Goal: Task Accomplishment & Management: Use online tool/utility

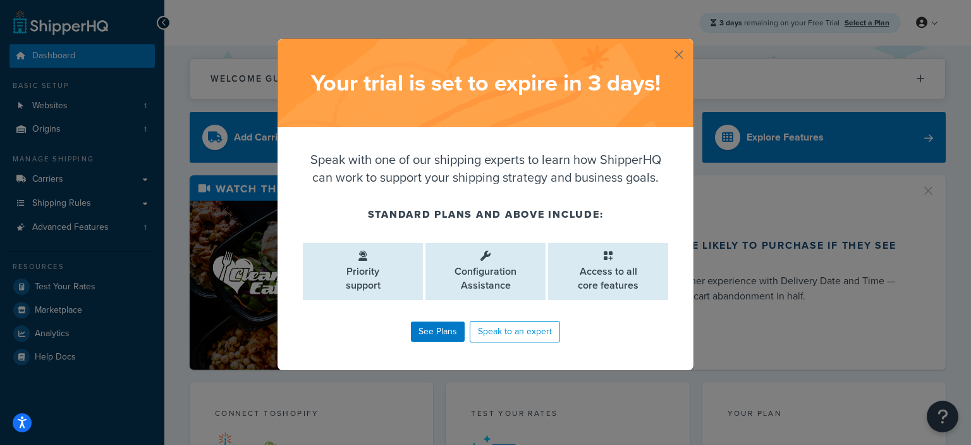
click at [691, 42] on button "button" at bounding box center [692, 40] width 3 height 3
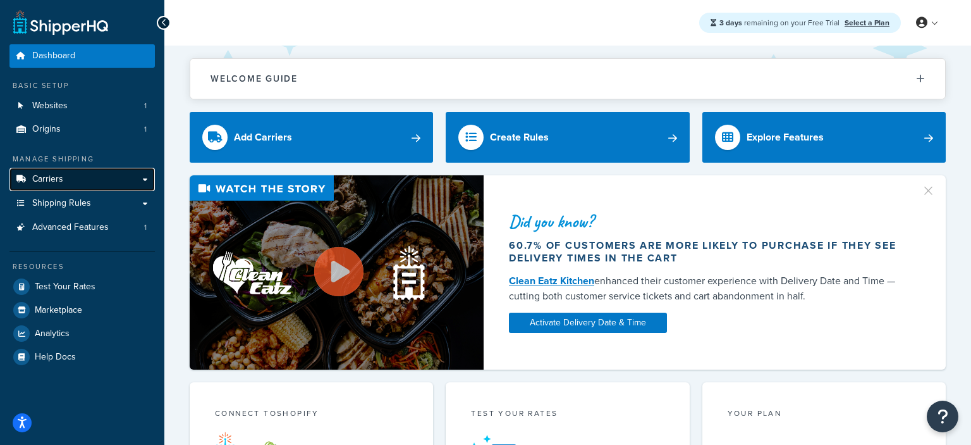
click at [68, 187] on link "Carriers" at bounding box center [81, 179] width 145 height 23
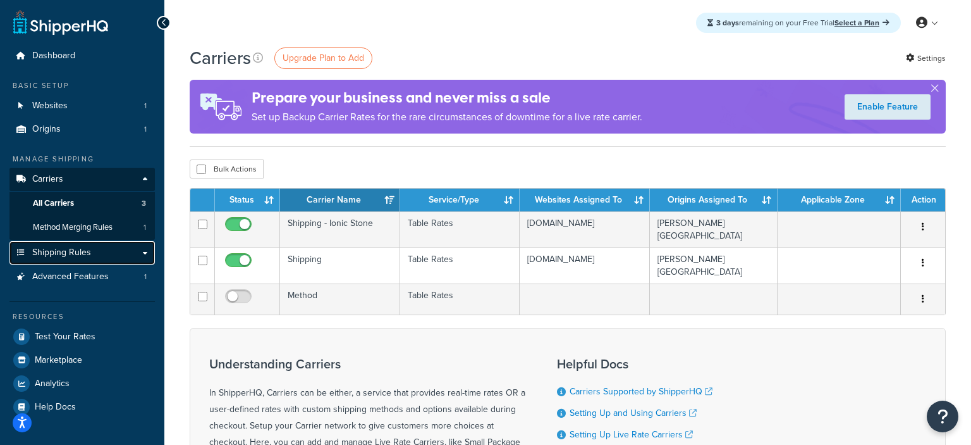
click at [82, 258] on span "Shipping Rules" at bounding box center [61, 252] width 59 height 11
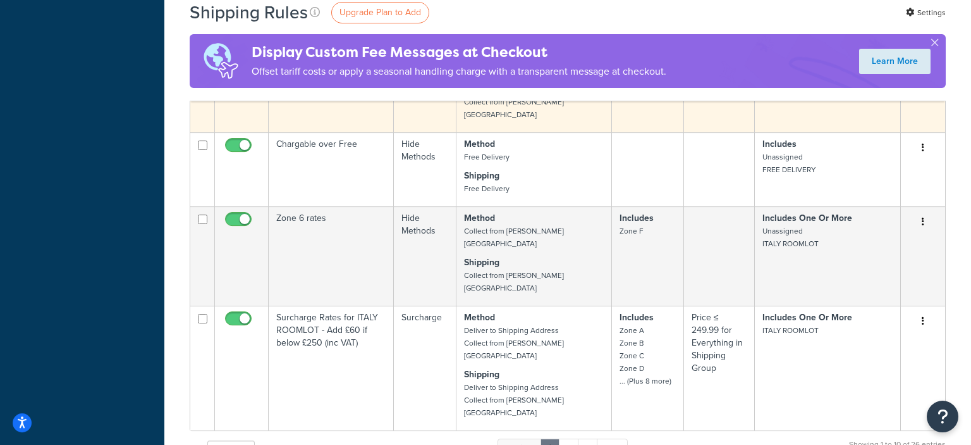
scroll to position [868, 0]
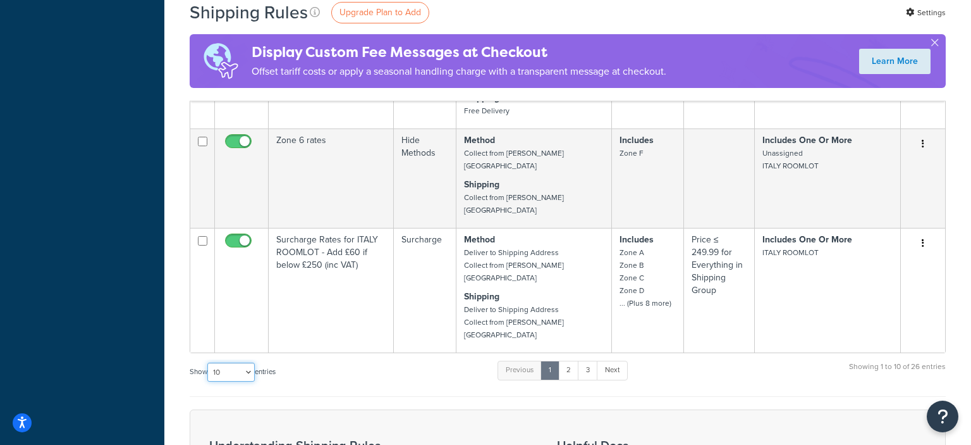
select select "50"
click option "50" at bounding box center [0, 0] width 0 height 0
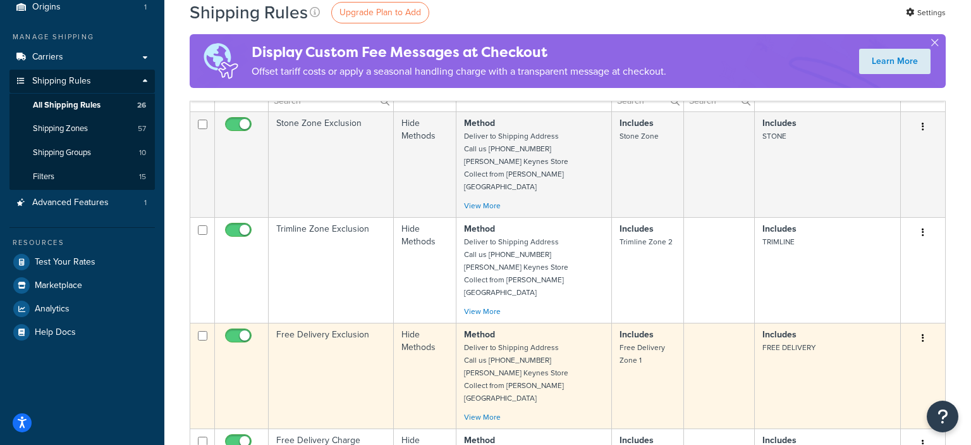
scroll to position [0, 0]
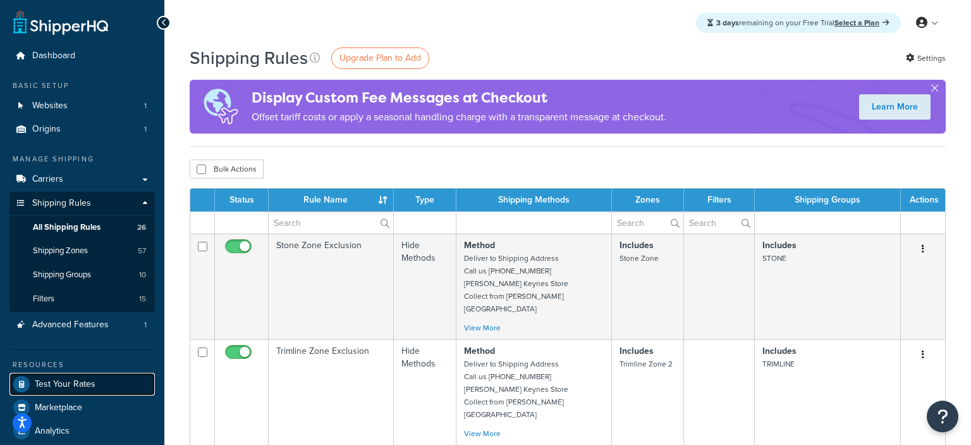
click at [85, 383] on span "Test Your Rates" at bounding box center [65, 384] width 61 height 11
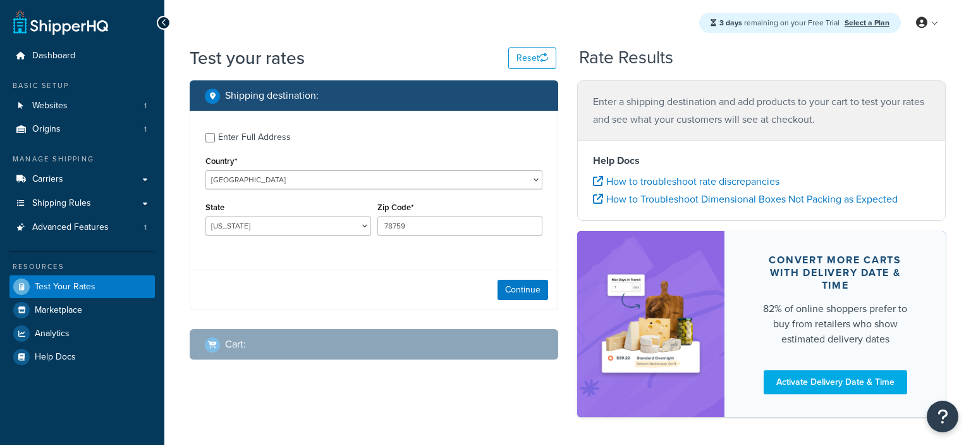
select select "[GEOGRAPHIC_DATA]"
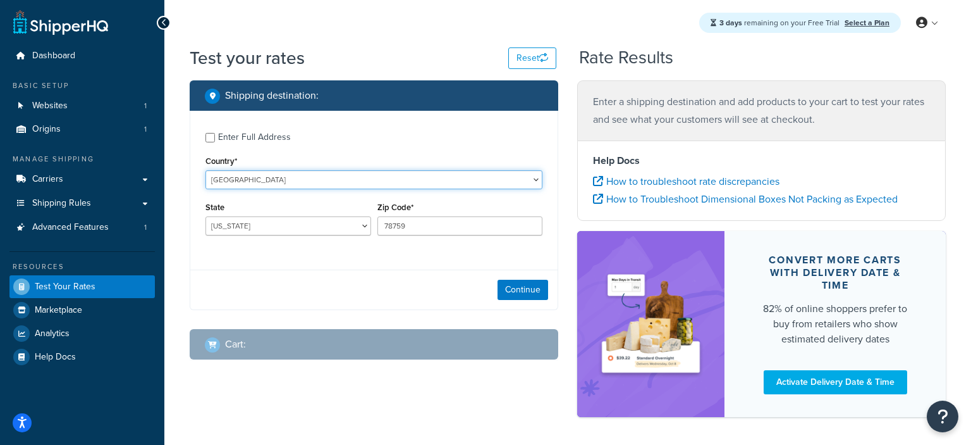
select select "GB"
click option "United Kingdom" at bounding box center [0, 0] width 0 height 0
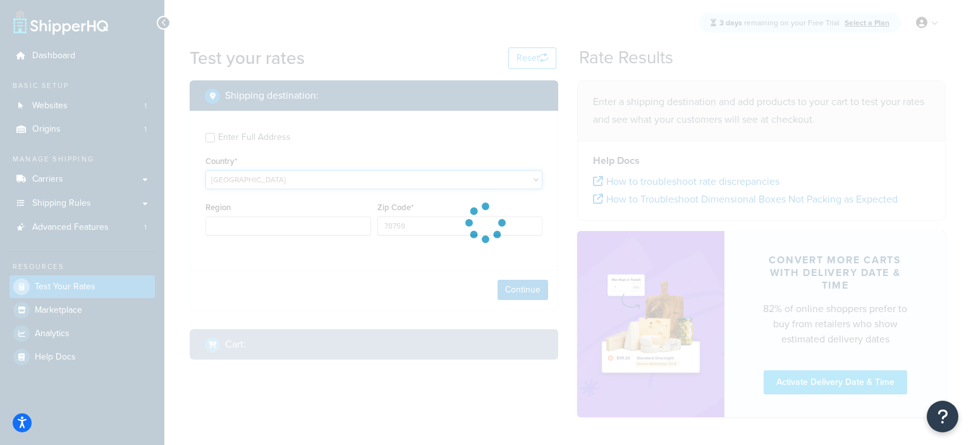
type input "TX"
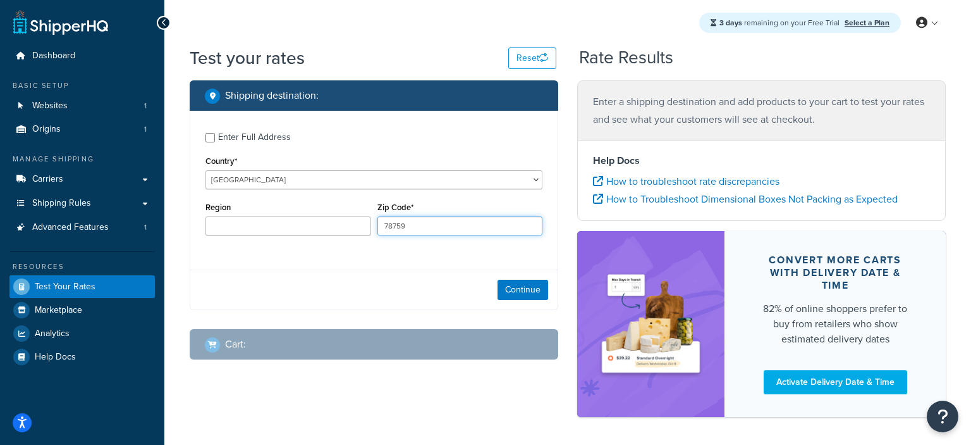
drag, startPoint x: 407, startPoint y: 224, endPoint x: 372, endPoint y: 228, distance: 35.6
click at [378, 228] on input "78759" at bounding box center [461, 225] width 166 height 19
paste input "SG12 7SA"
type input "SG12 7SA"
click at [523, 290] on button "Continue" at bounding box center [523, 290] width 51 height 20
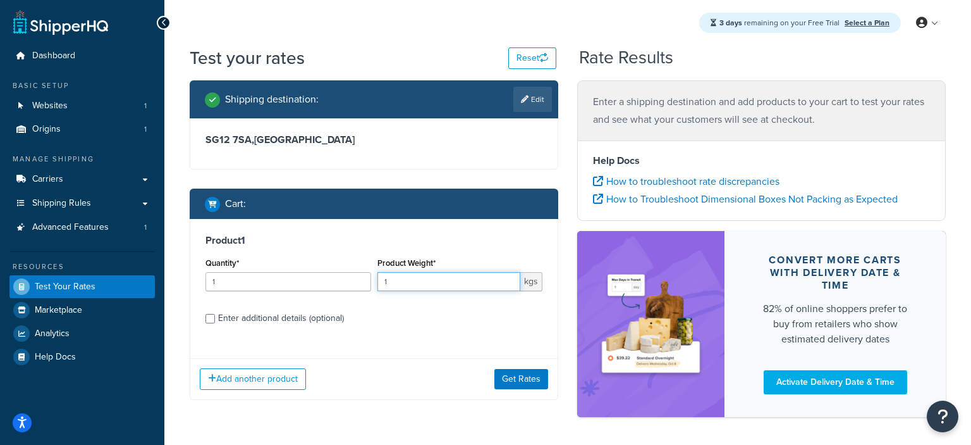
drag, startPoint x: 391, startPoint y: 281, endPoint x: 382, endPoint y: 281, distance: 8.9
click at [382, 281] on input "1" at bounding box center [450, 281] width 144 height 19
type input "50"
click at [532, 383] on button "Get Rates" at bounding box center [522, 379] width 54 height 20
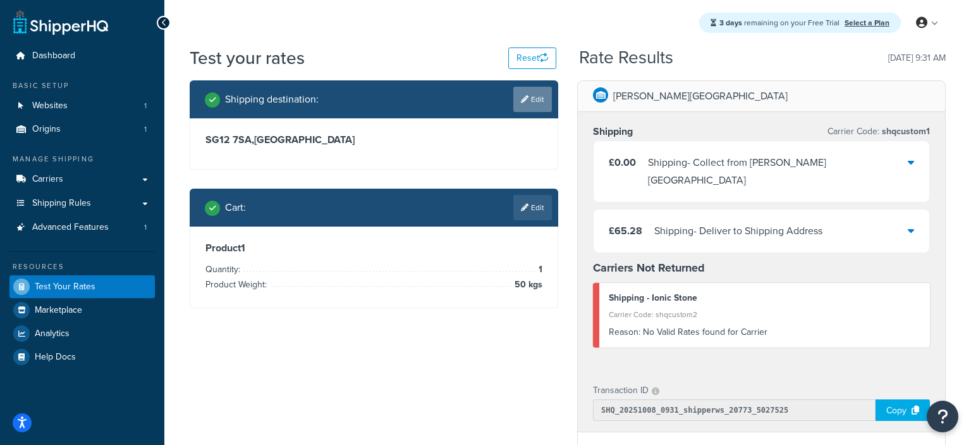
click at [534, 102] on link "Edit" at bounding box center [532, 99] width 39 height 25
select select "GB"
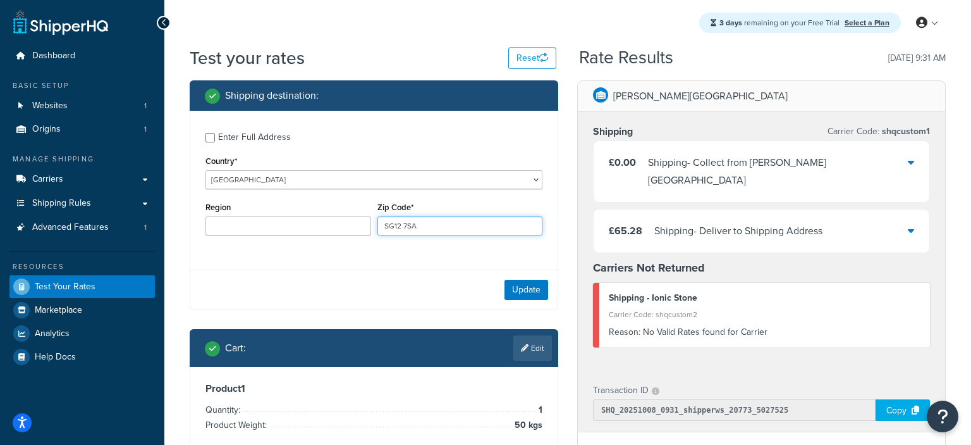
drag, startPoint x: 407, startPoint y: 228, endPoint x: 373, endPoint y: 228, distance: 33.5
click at [373, 228] on div "Region Zip Code* SG12 7SA" at bounding box center [373, 222] width 343 height 46
click at [426, 228] on input "SG12 7SA" at bounding box center [461, 225] width 166 height 19
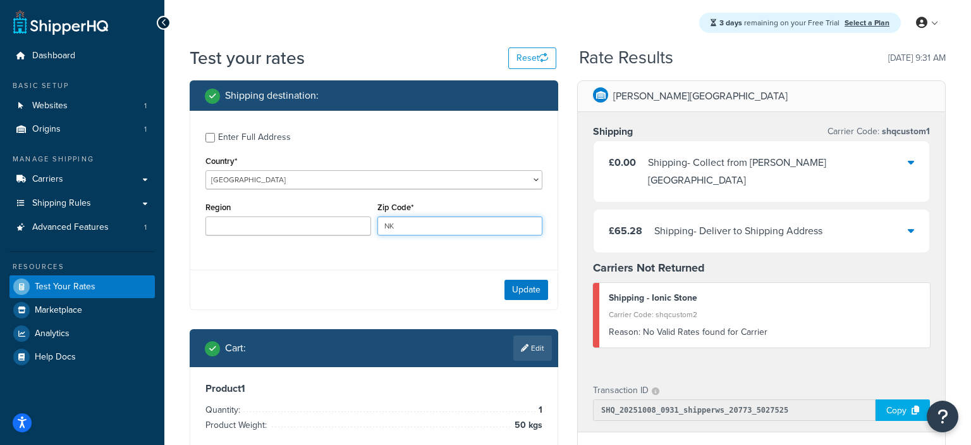
type input "N"
type input "mk41 9EH"
click at [516, 290] on button "Update" at bounding box center [527, 290] width 44 height 20
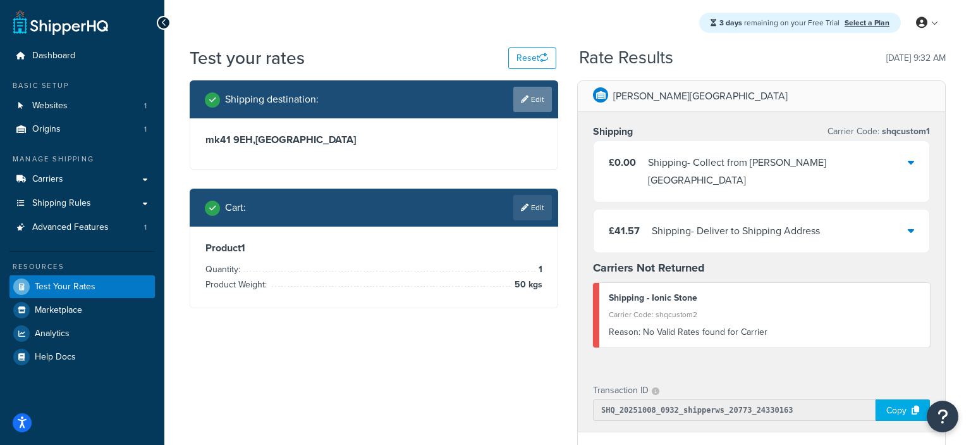
click at [526, 105] on link "Edit" at bounding box center [532, 99] width 39 height 25
select select "GB"
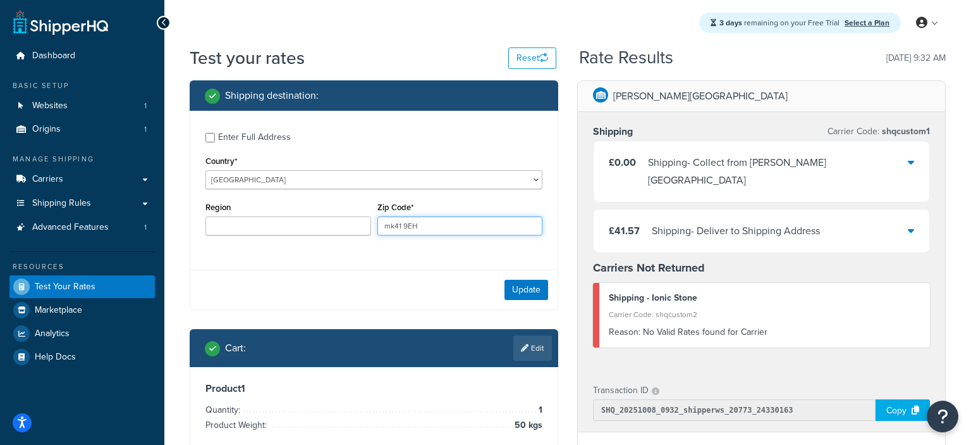
drag, startPoint x: 406, startPoint y: 228, endPoint x: 374, endPoint y: 228, distance: 31.6
click at [378, 228] on input "mk41 9EH" at bounding box center [461, 225] width 166 height 19
paste input "EN7 5A"
type input "EN7 5AH"
click at [527, 289] on button "Update" at bounding box center [527, 290] width 44 height 20
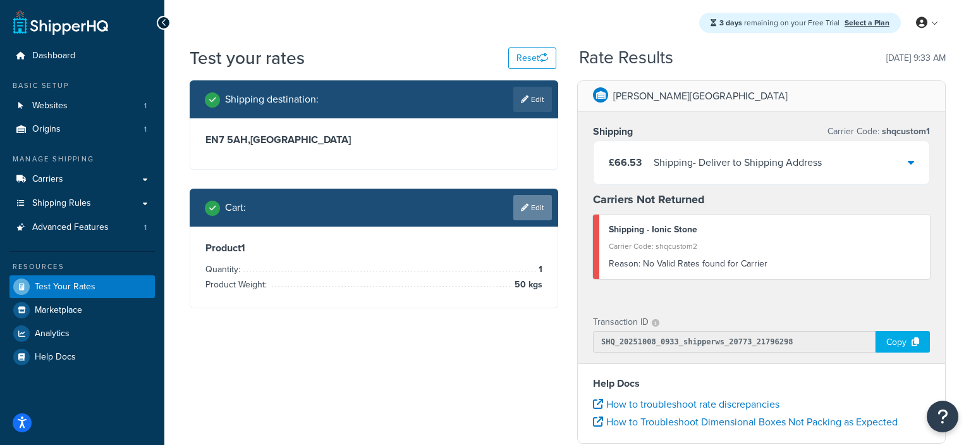
click at [533, 214] on link "Edit" at bounding box center [532, 207] width 39 height 25
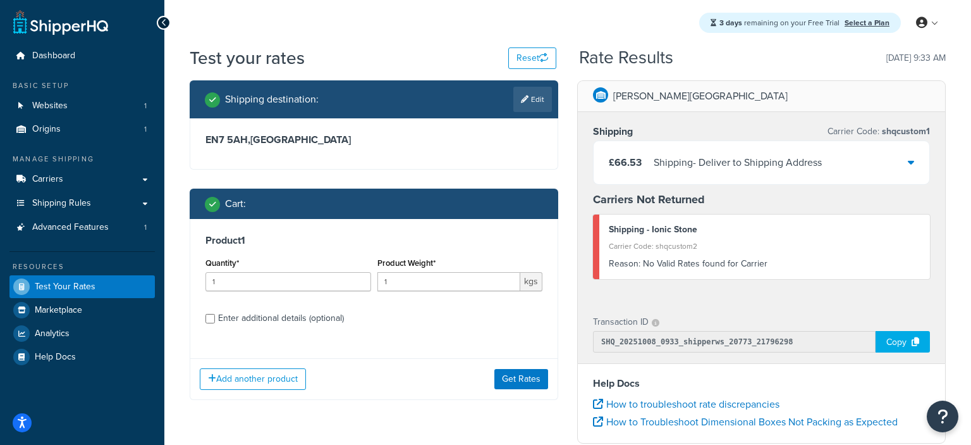
scroll to position [66, 0]
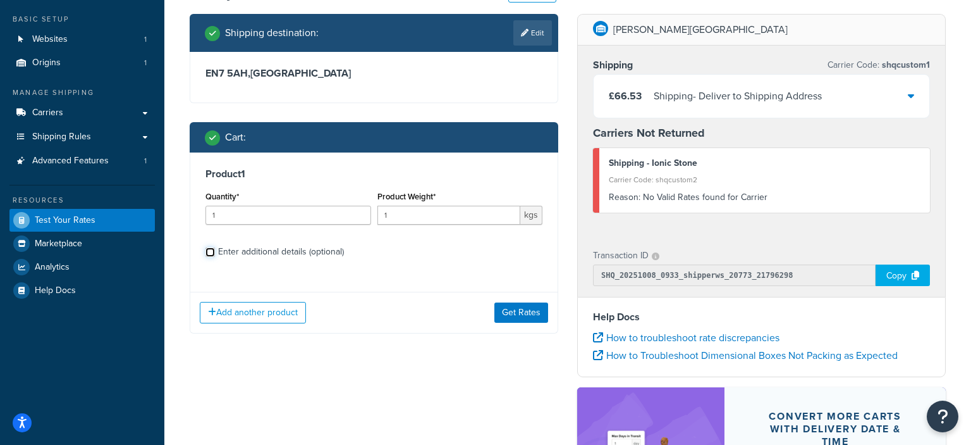
click at [211, 251] on input "Enter additional details (optional)" at bounding box center [210, 251] width 9 height 9
checkbox input "true"
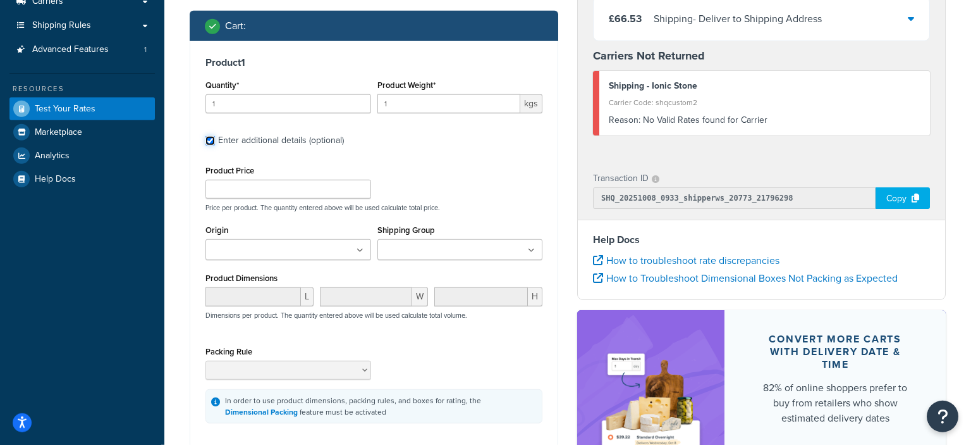
scroll to position [200, 0]
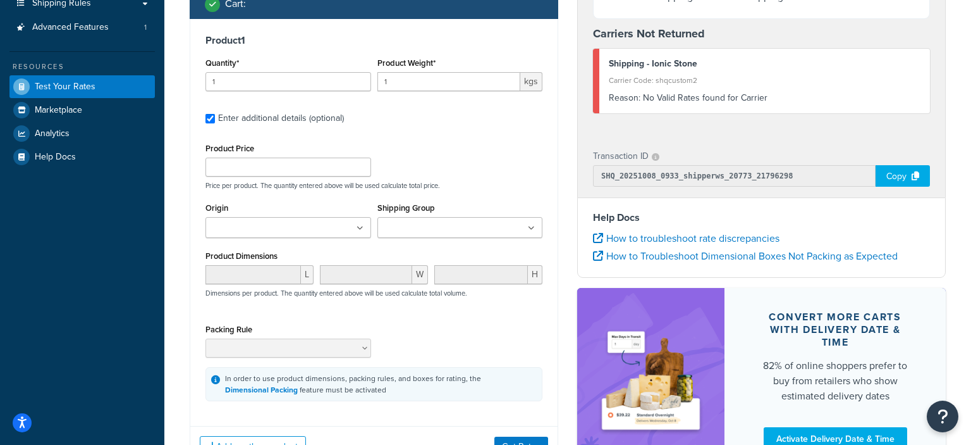
click at [533, 226] on icon at bounding box center [531, 228] width 7 height 8
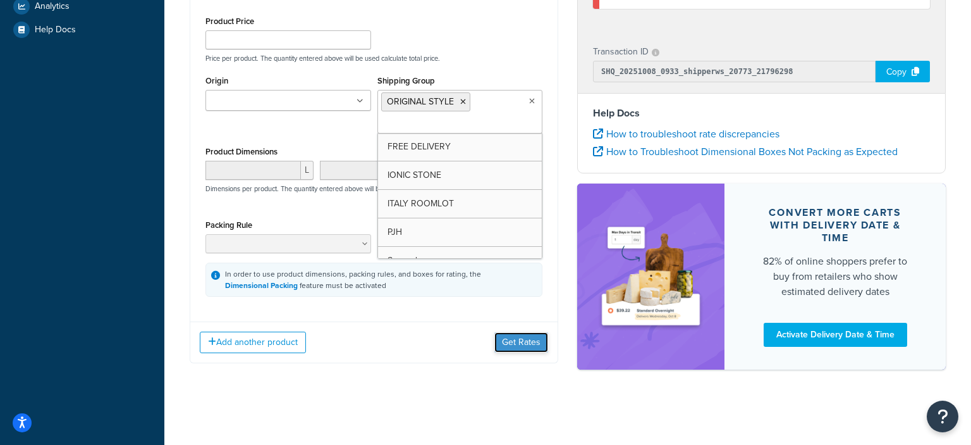
click at [532, 343] on button "Get Rates" at bounding box center [522, 342] width 54 height 20
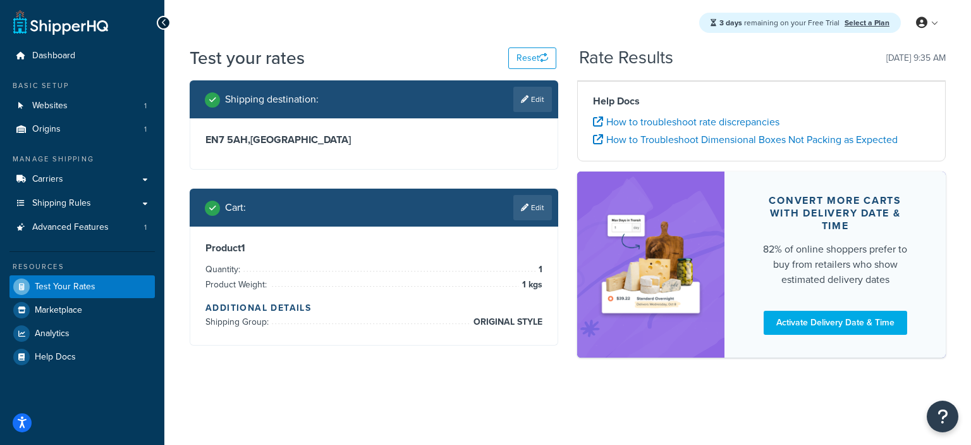
scroll to position [0, 0]
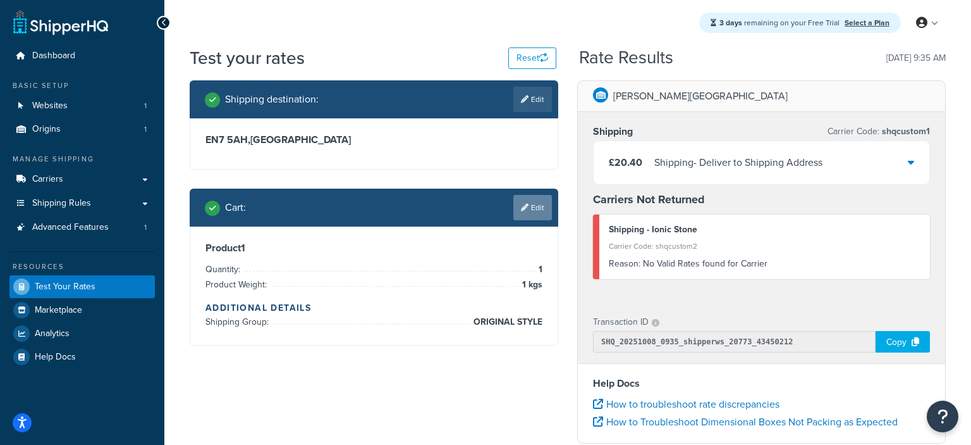
click at [526, 204] on icon at bounding box center [525, 208] width 8 height 8
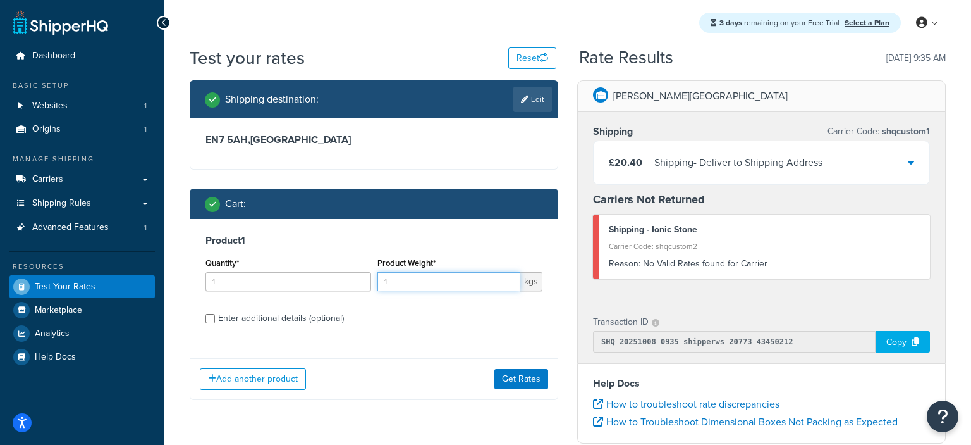
drag, startPoint x: 407, startPoint y: 281, endPoint x: 381, endPoint y: 284, distance: 26.7
click at [381, 284] on input "1" at bounding box center [450, 281] width 144 height 19
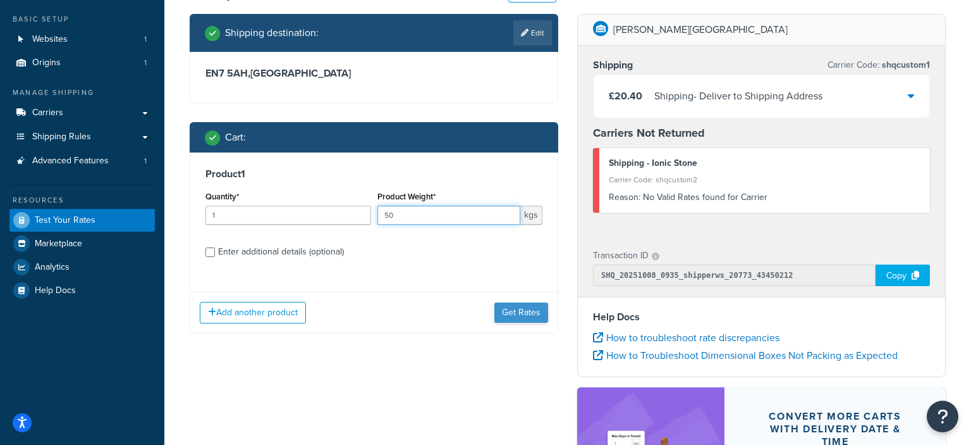
type input "50"
click at [519, 310] on button "Get Rates" at bounding box center [522, 312] width 54 height 20
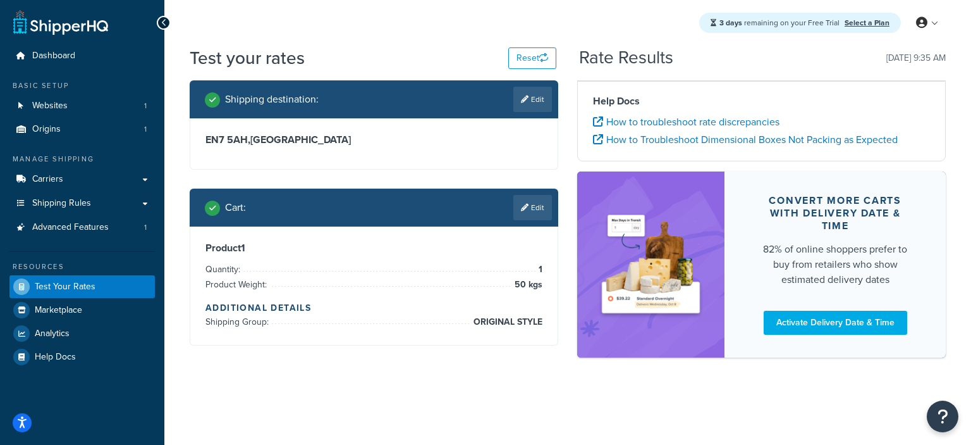
scroll to position [0, 0]
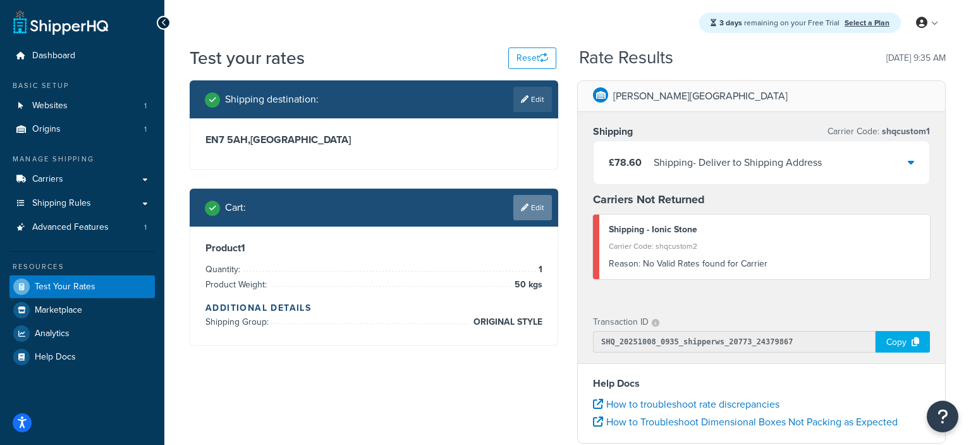
click at [538, 207] on link "Edit" at bounding box center [532, 207] width 39 height 25
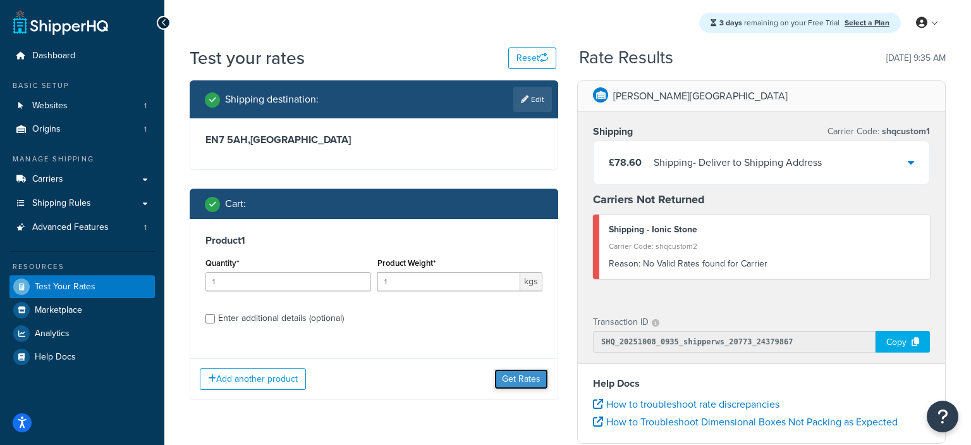
click at [512, 378] on button "Get Rates" at bounding box center [522, 379] width 54 height 20
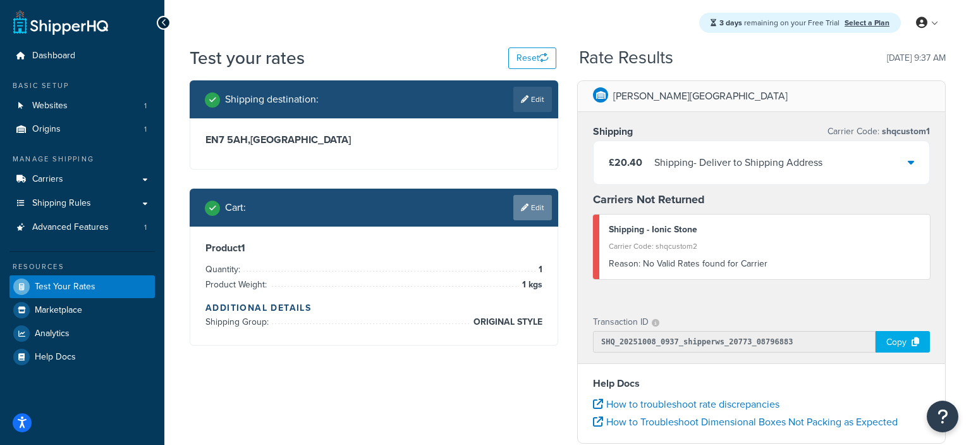
click at [529, 211] on link "Edit" at bounding box center [532, 207] width 39 height 25
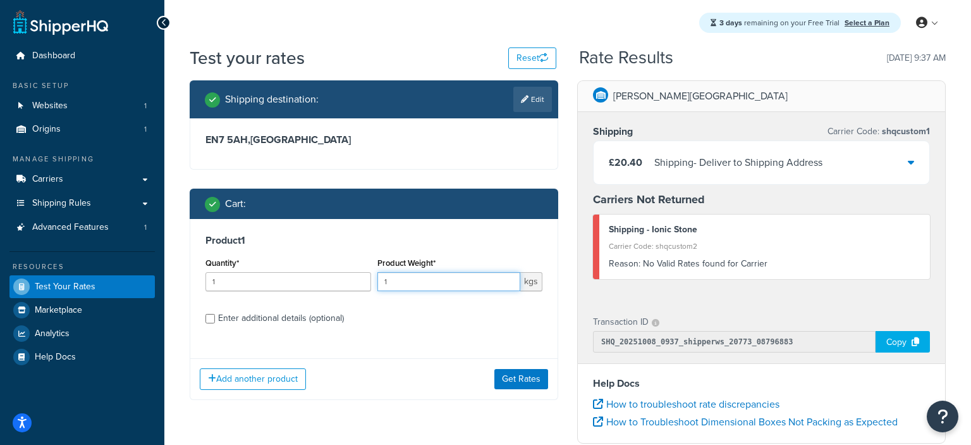
drag, startPoint x: 397, startPoint y: 281, endPoint x: 381, endPoint y: 282, distance: 16.5
click at [381, 282] on input "1" at bounding box center [450, 281] width 144 height 19
type input "50"
drag, startPoint x: 510, startPoint y: 381, endPoint x: 482, endPoint y: 381, distance: 27.8
click at [511, 381] on button "Get Rates" at bounding box center [522, 379] width 54 height 20
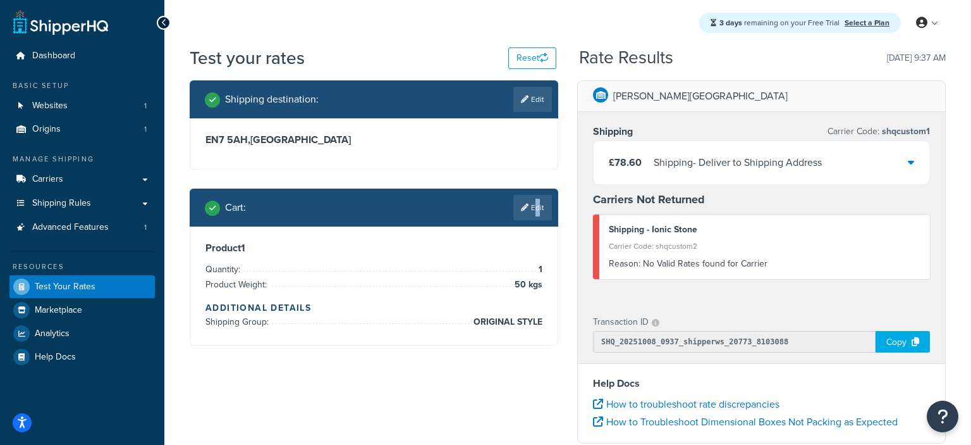
click at [534, 203] on link "Edit" at bounding box center [532, 207] width 39 height 25
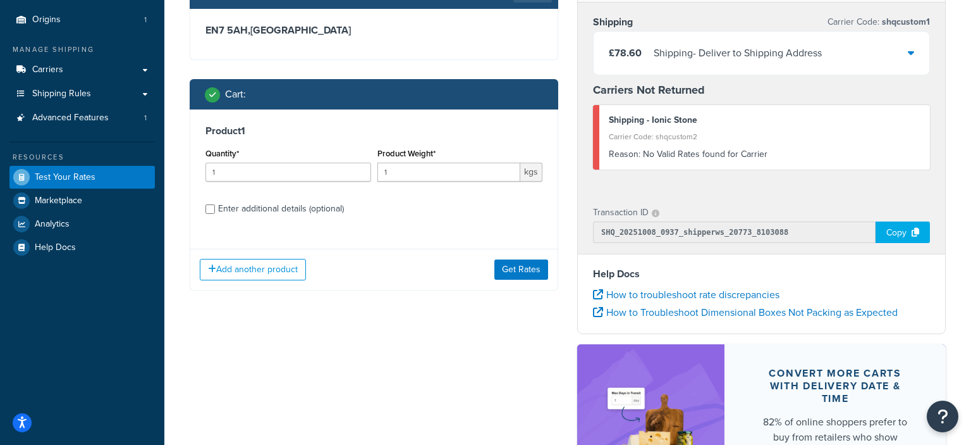
scroll to position [133, 0]
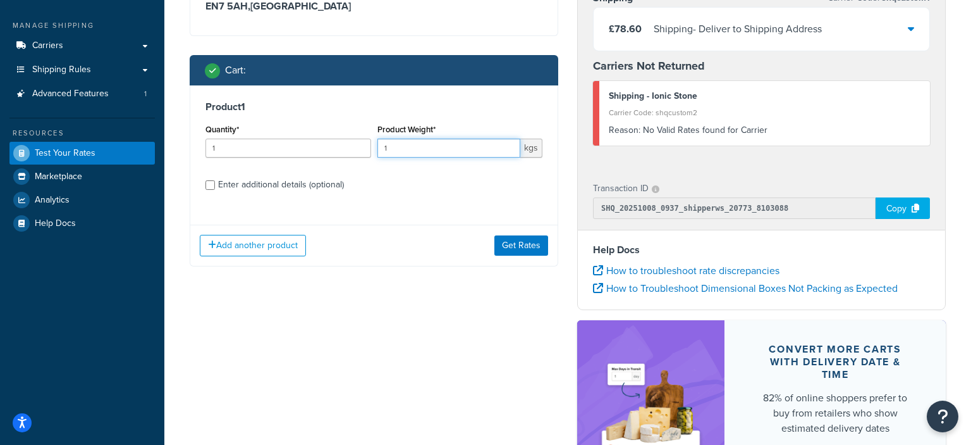
drag, startPoint x: 401, startPoint y: 151, endPoint x: 372, endPoint y: 151, distance: 28.5
click at [378, 151] on input "1" at bounding box center [450, 147] width 144 height 19
type input "50"
click at [213, 186] on input "Enter additional details (optional)" at bounding box center [210, 184] width 9 height 9
checkbox input "true"
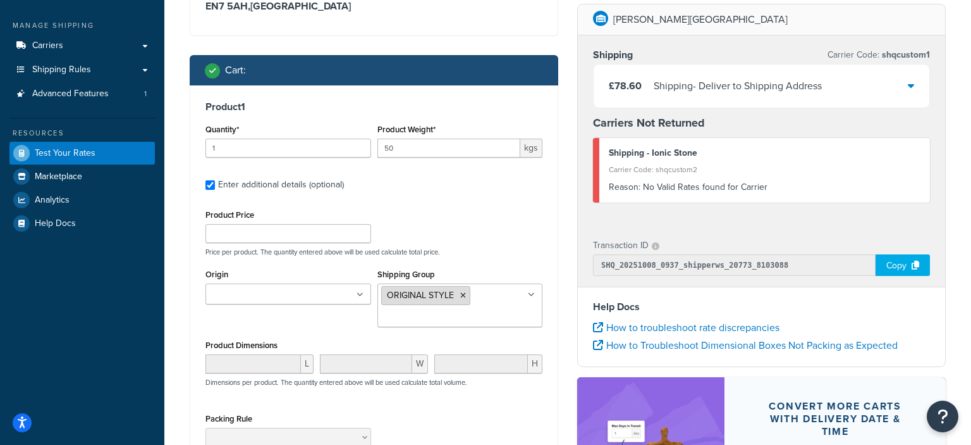
click at [462, 295] on icon at bounding box center [463, 296] width 6 height 8
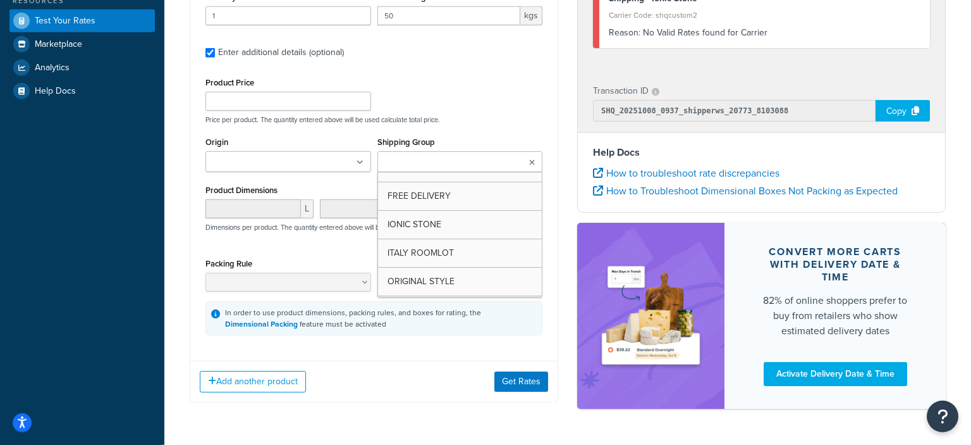
scroll to position [267, 0]
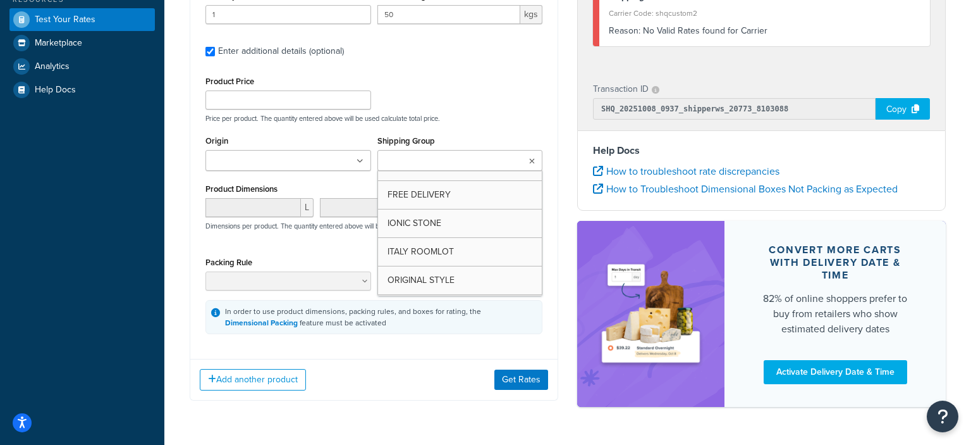
click at [445, 369] on div "Add another product Get Rates" at bounding box center [373, 379] width 367 height 41
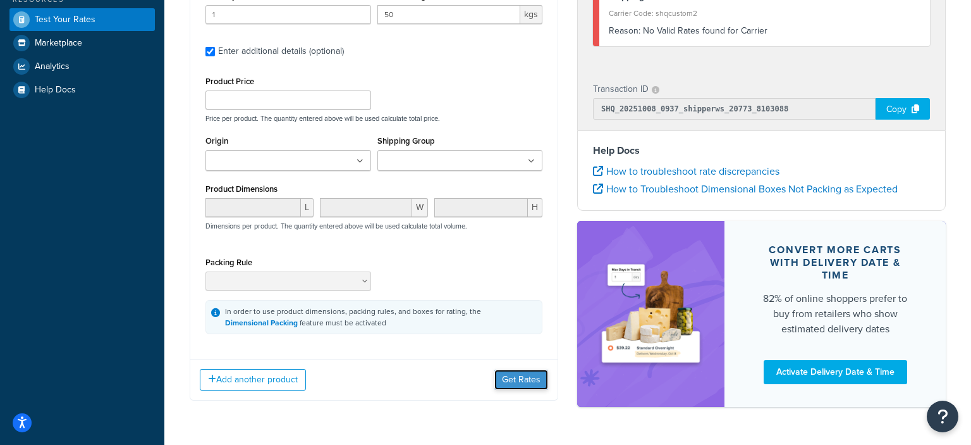
click at [507, 376] on button "Get Rates" at bounding box center [522, 379] width 54 height 20
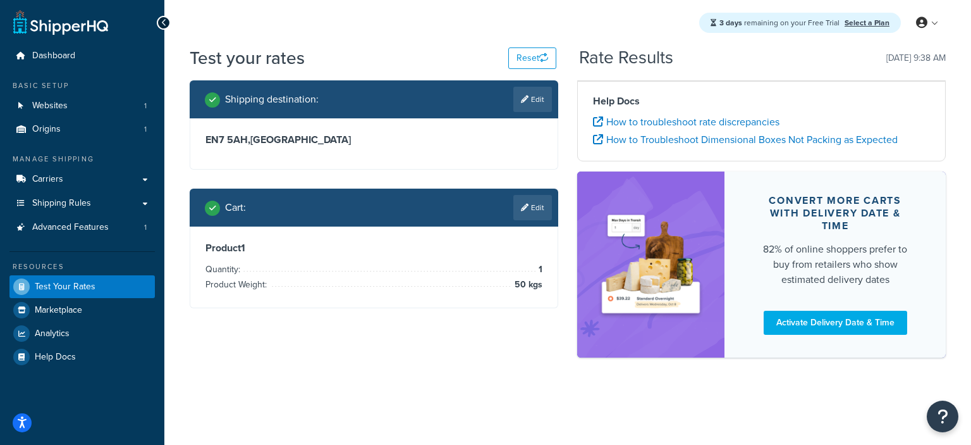
scroll to position [0, 0]
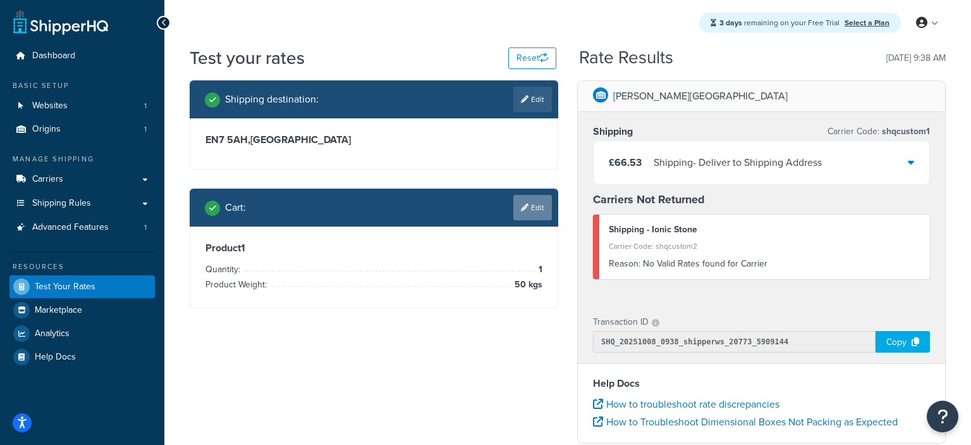
click at [534, 214] on link "Edit" at bounding box center [532, 207] width 39 height 25
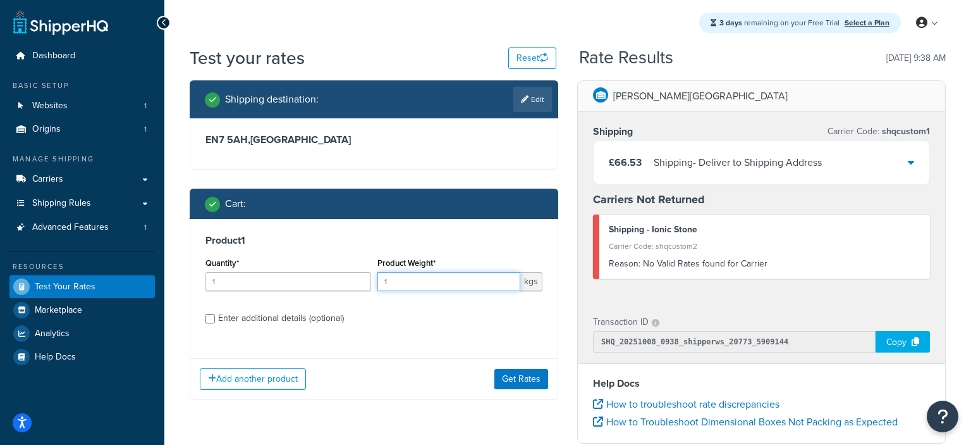
drag, startPoint x: 397, startPoint y: 280, endPoint x: 369, endPoint y: 280, distance: 27.2
click at [378, 280] on input "1" at bounding box center [450, 281] width 144 height 19
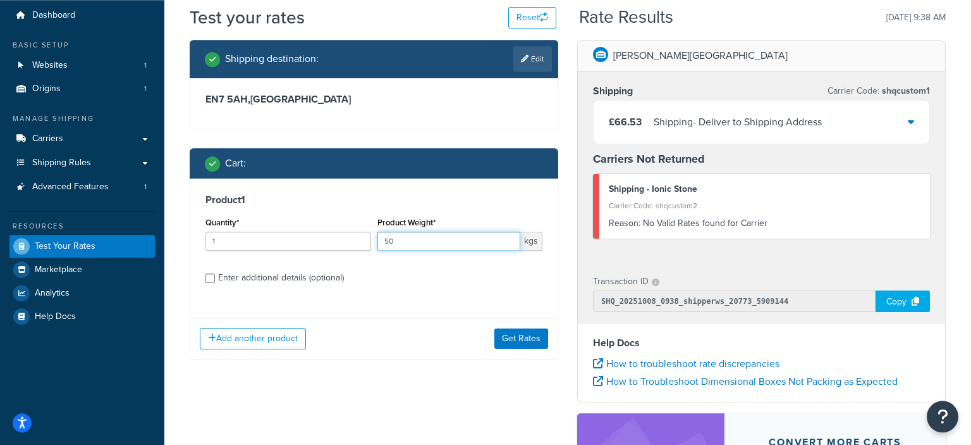
scroll to position [66, 0]
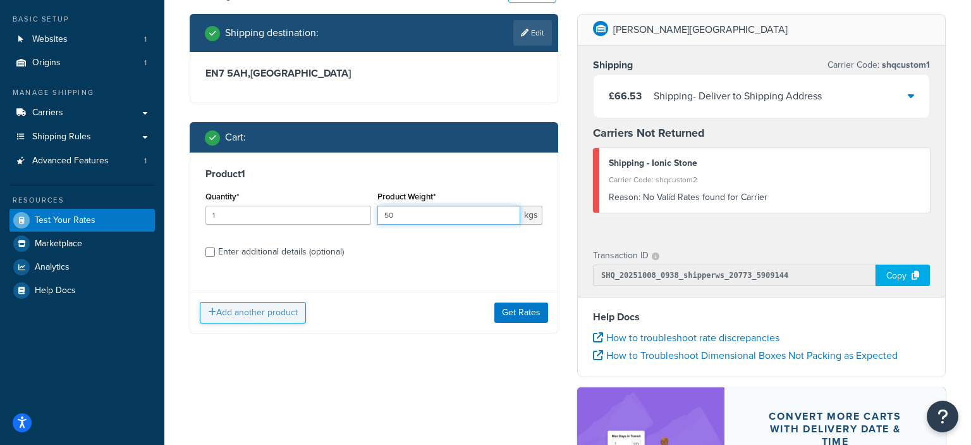
type input "50"
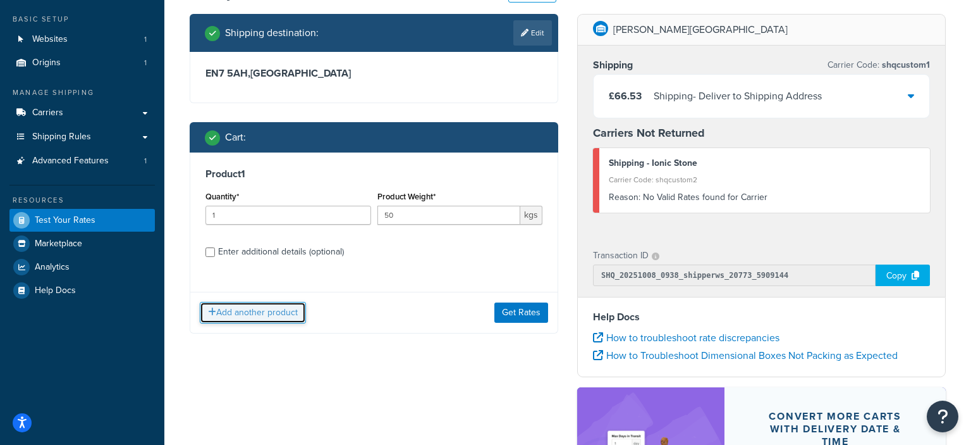
click at [268, 316] on button "Add another product" at bounding box center [253, 313] width 106 height 22
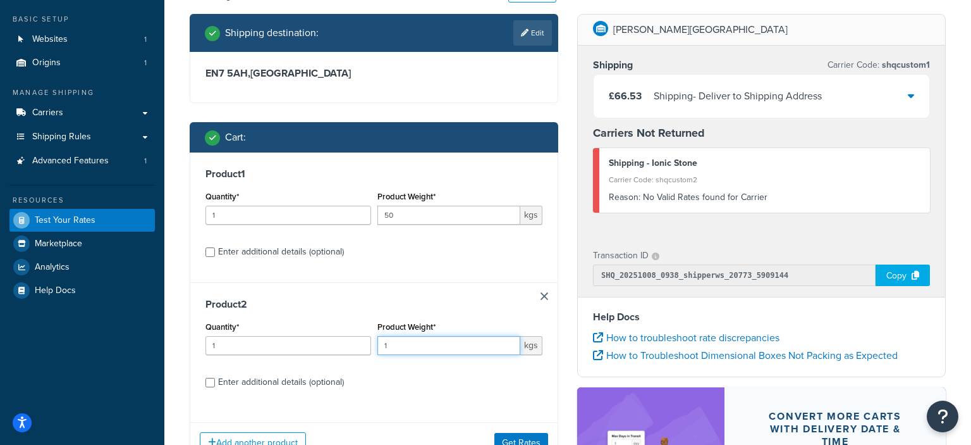
drag, startPoint x: 399, startPoint y: 350, endPoint x: 374, endPoint y: 350, distance: 24.7
click at [378, 350] on input "1" at bounding box center [450, 345] width 144 height 19
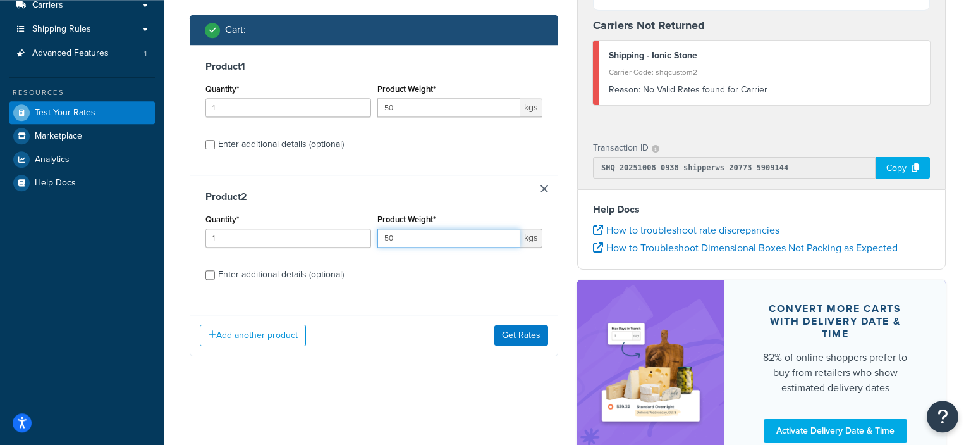
scroll to position [200, 0]
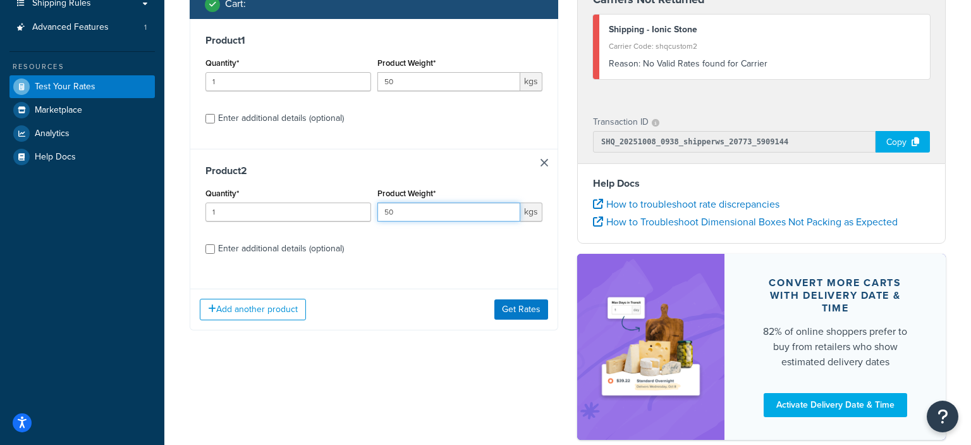
type input "50"
click at [211, 249] on input "Enter additional details (optional)" at bounding box center [210, 248] width 9 height 9
checkbox input "true"
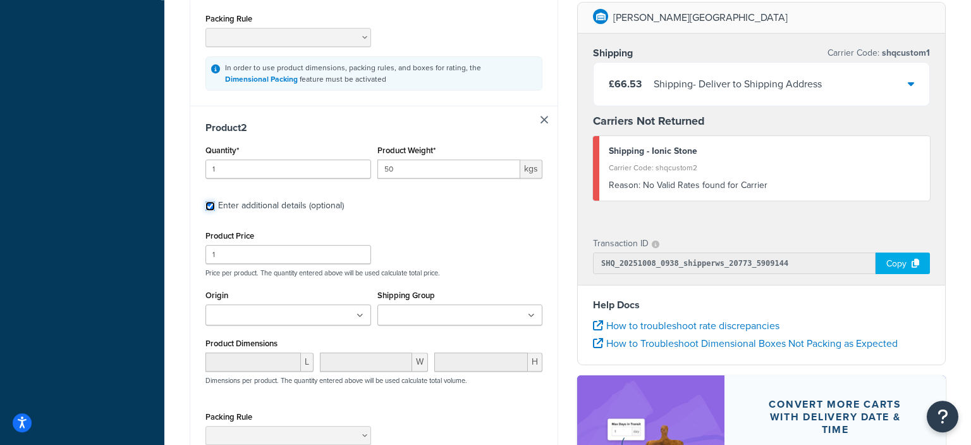
scroll to position [534, 0]
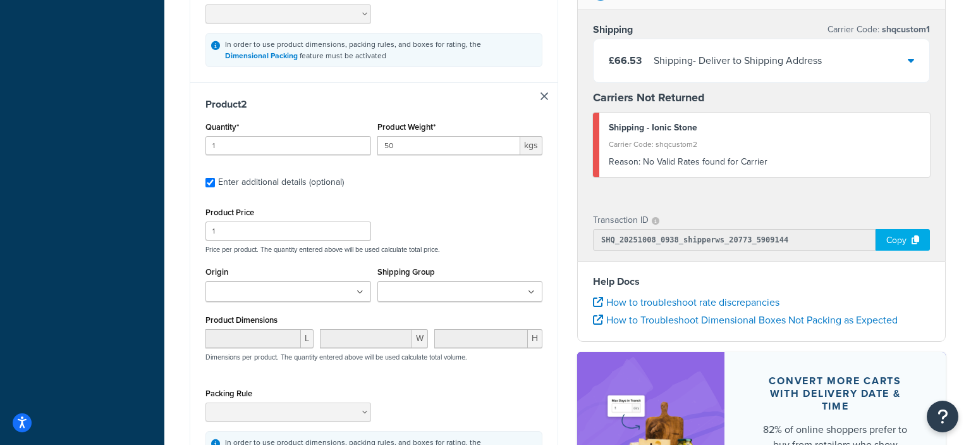
click at [530, 295] on icon at bounding box center [531, 292] width 7 height 8
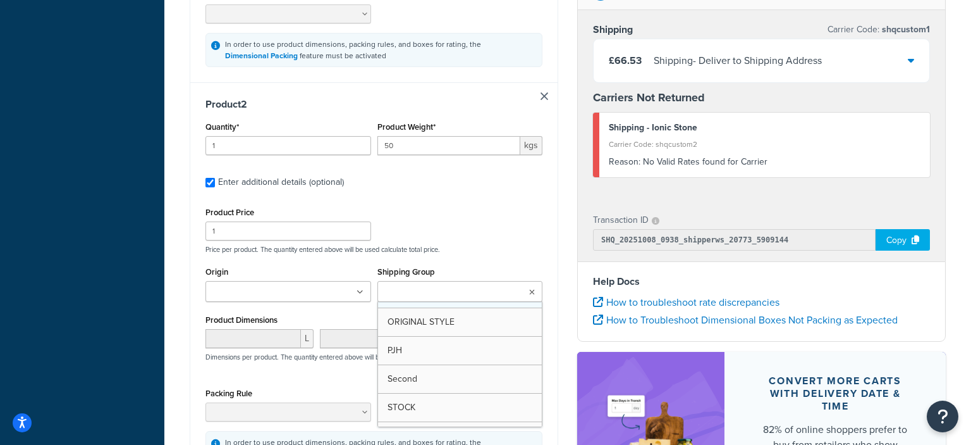
scroll to position [78, 0]
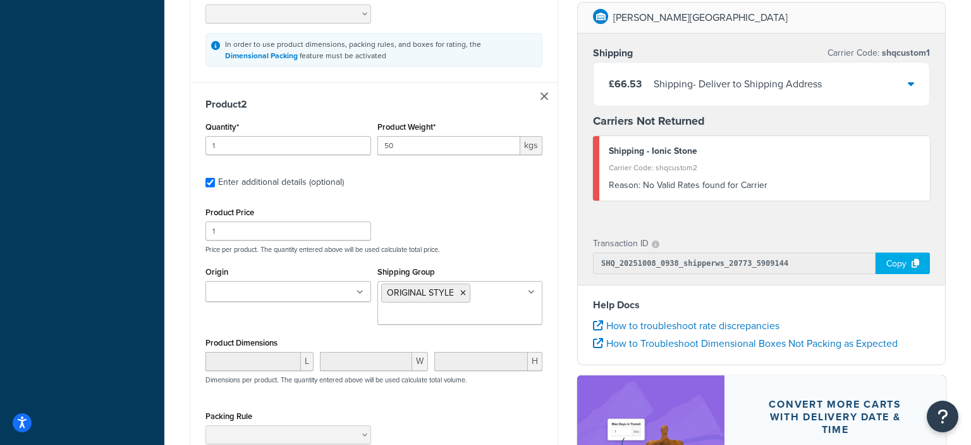
click at [509, 251] on p "Price per product. The quantity entered above will be used calculate total pric…" at bounding box center [373, 249] width 343 height 9
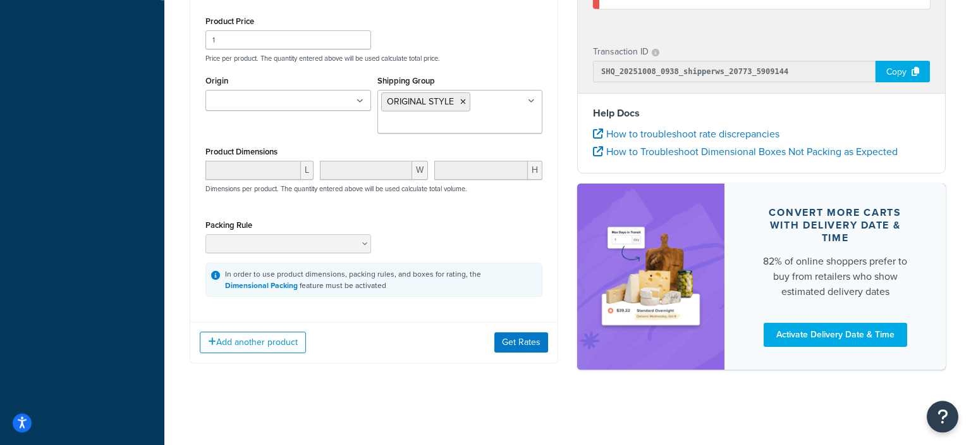
scroll to position [726, 0]
click at [527, 345] on button "Get Rates" at bounding box center [522, 341] width 54 height 20
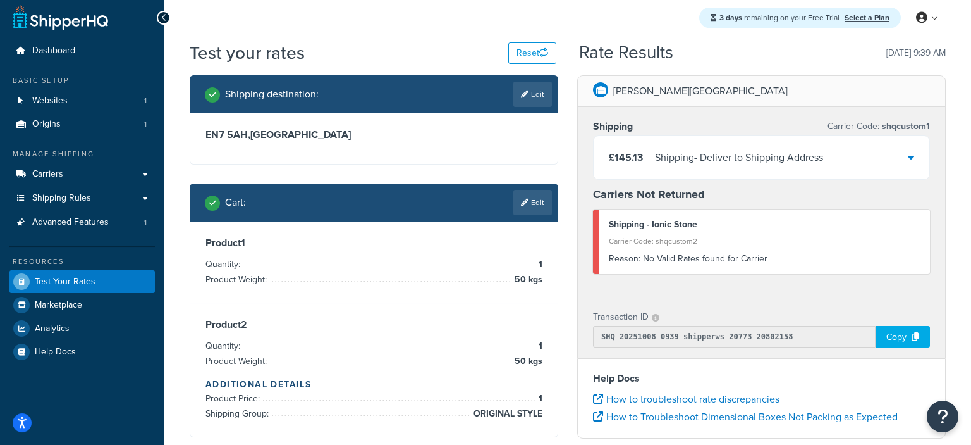
scroll to position [0, 0]
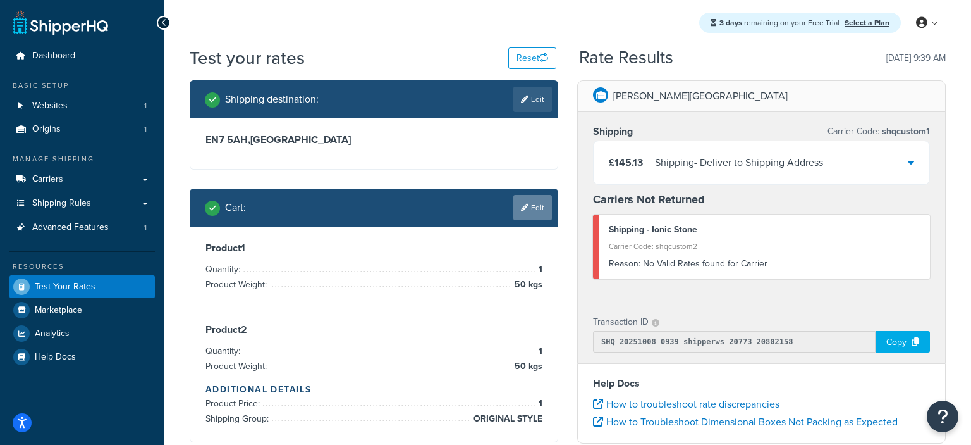
click at [543, 214] on link "Edit" at bounding box center [532, 207] width 39 height 25
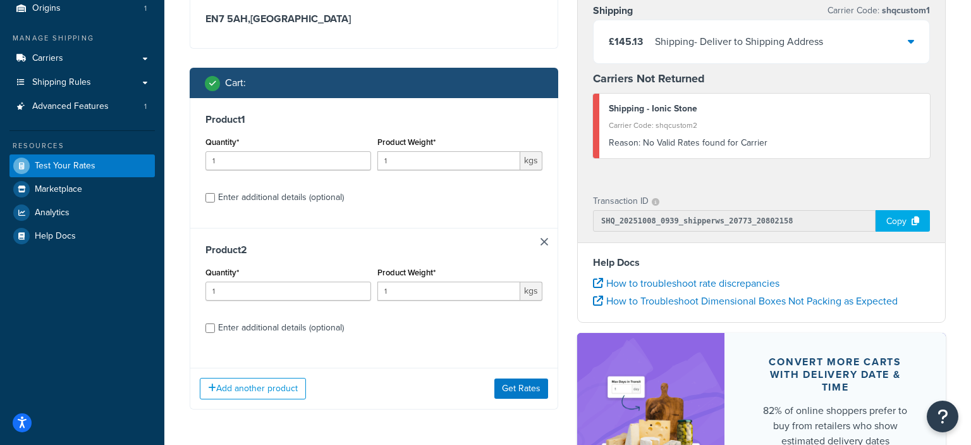
scroll to position [133, 0]
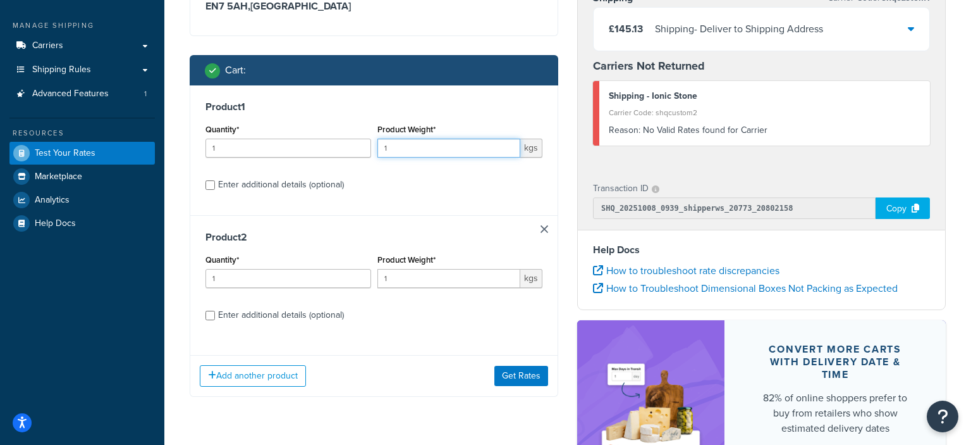
drag, startPoint x: 395, startPoint y: 151, endPoint x: 364, endPoint y: 150, distance: 30.4
click at [378, 150] on input "1" at bounding box center [450, 147] width 144 height 19
type input "50"
click at [542, 228] on link at bounding box center [545, 229] width 8 height 8
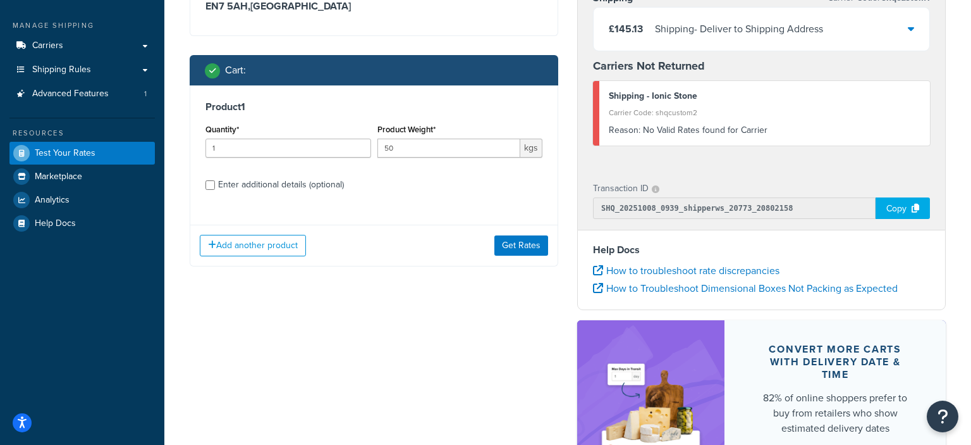
click at [215, 185] on div "Enter additional details (optional)" at bounding box center [374, 183] width 337 height 20
click at [213, 186] on input "Enter additional details (optional)" at bounding box center [210, 184] width 9 height 9
checkbox input "true"
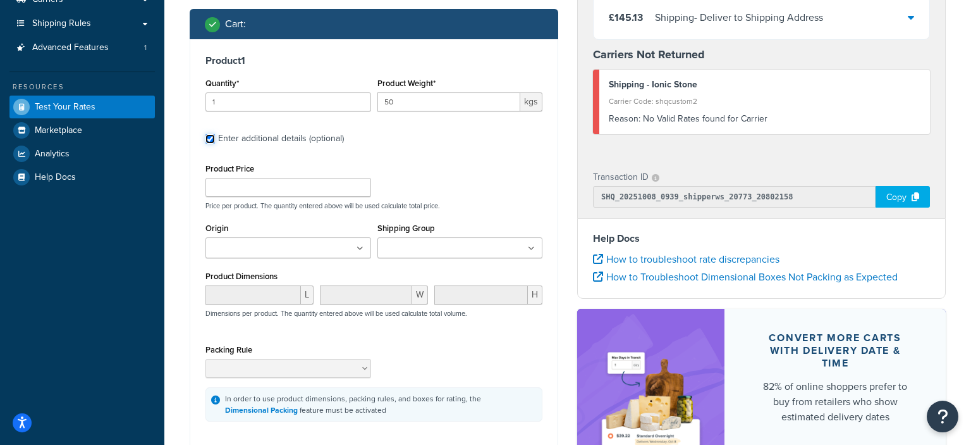
scroll to position [200, 0]
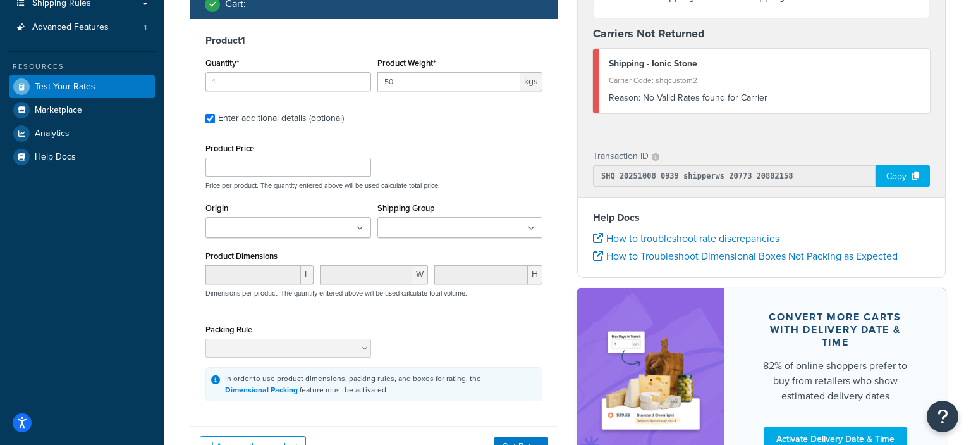
click at [505, 226] on ul at bounding box center [461, 227] width 166 height 21
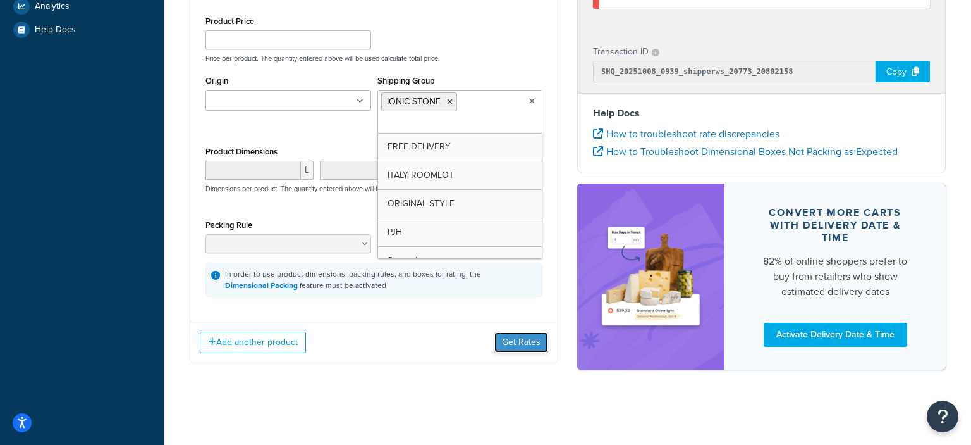
click at [527, 342] on button "Get Rates" at bounding box center [522, 342] width 54 height 20
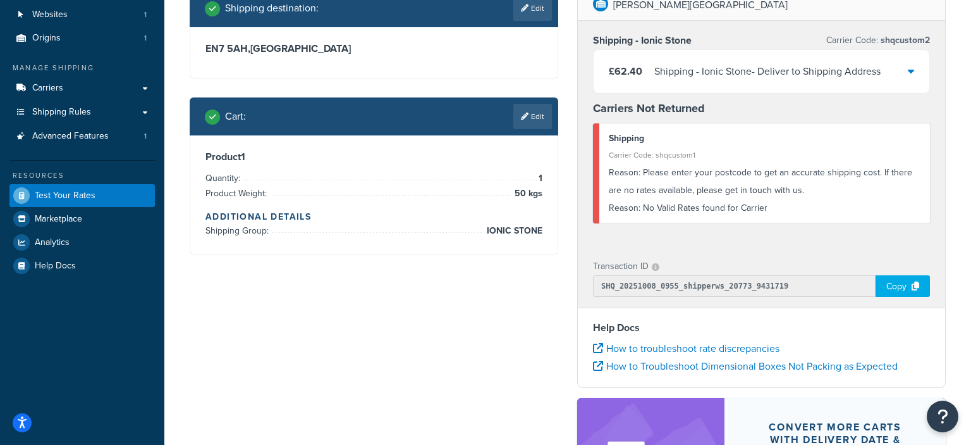
scroll to position [66, 0]
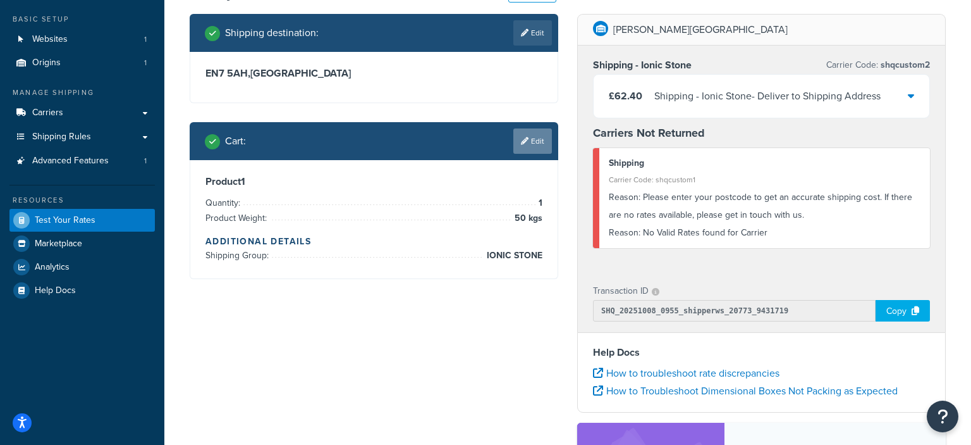
click at [537, 137] on link "Edit" at bounding box center [532, 140] width 39 height 25
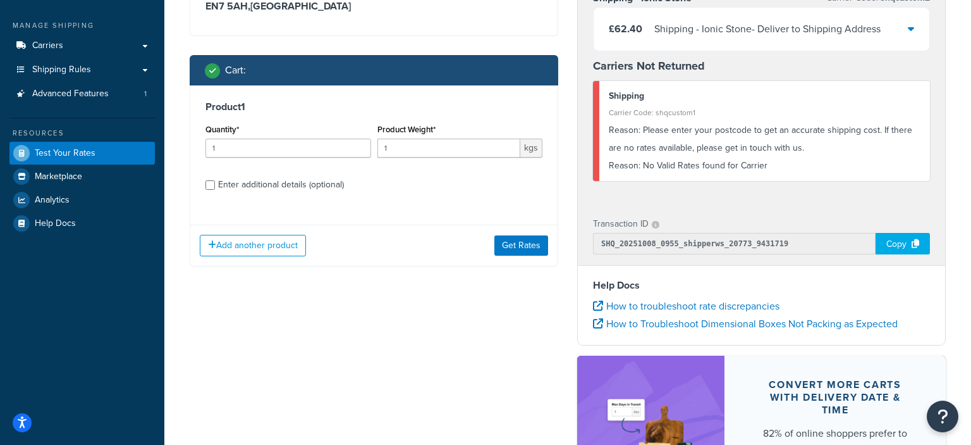
scroll to position [200, 0]
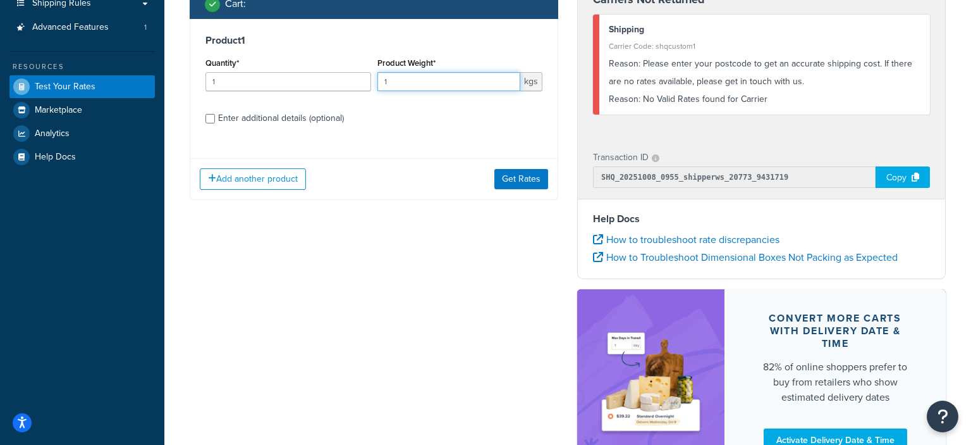
drag, startPoint x: 390, startPoint y: 86, endPoint x: 383, endPoint y: 85, distance: 6.4
click at [383, 85] on input "1" at bounding box center [450, 81] width 144 height 19
type input "50"
click at [238, 186] on button "Add another product" at bounding box center [253, 179] width 106 height 22
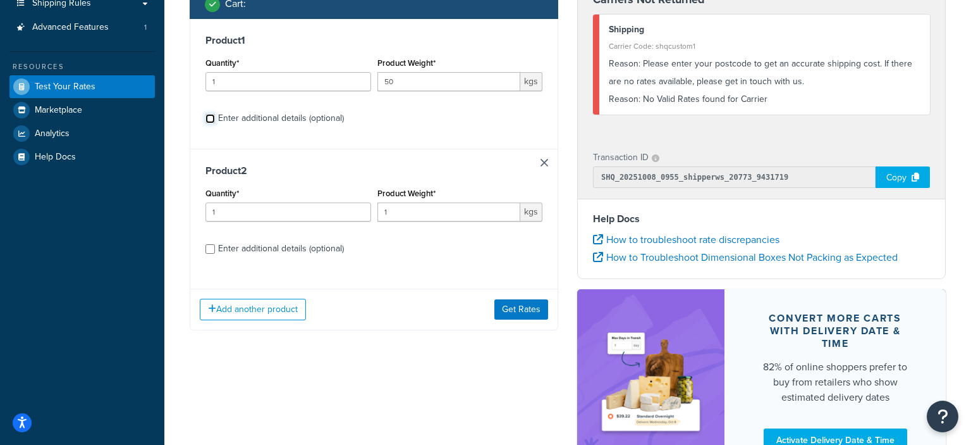
click at [210, 121] on input "Enter additional details (optional)" at bounding box center [210, 118] width 9 height 9
checkbox input "true"
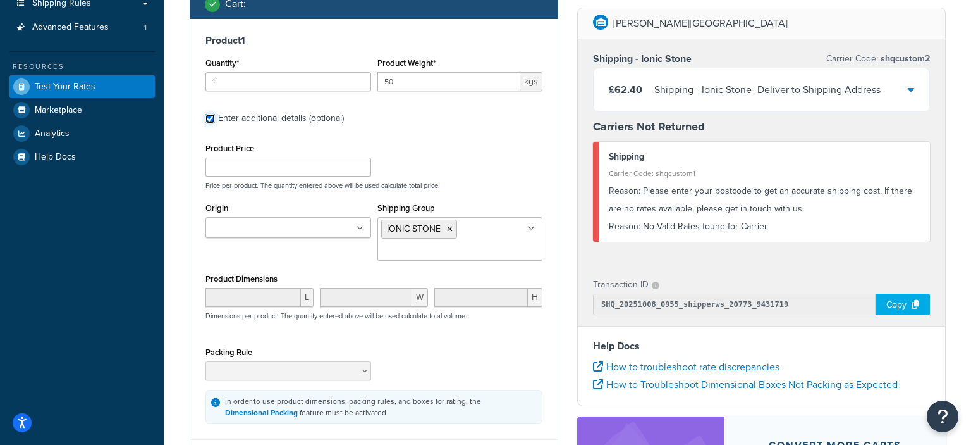
click at [209, 121] on input "Enter additional details (optional)" at bounding box center [210, 118] width 9 height 9
checkbox input "false"
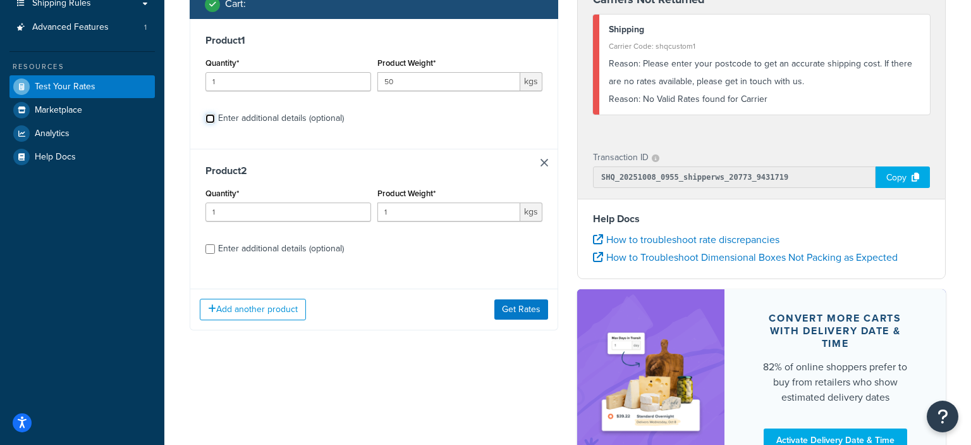
checkbox input "false"
drag, startPoint x: 397, startPoint y: 214, endPoint x: 376, endPoint y: 213, distance: 20.2
click at [378, 213] on input "1" at bounding box center [450, 211] width 144 height 19
type input "50"
click at [209, 250] on input "Enter additional details (optional)" at bounding box center [210, 248] width 9 height 9
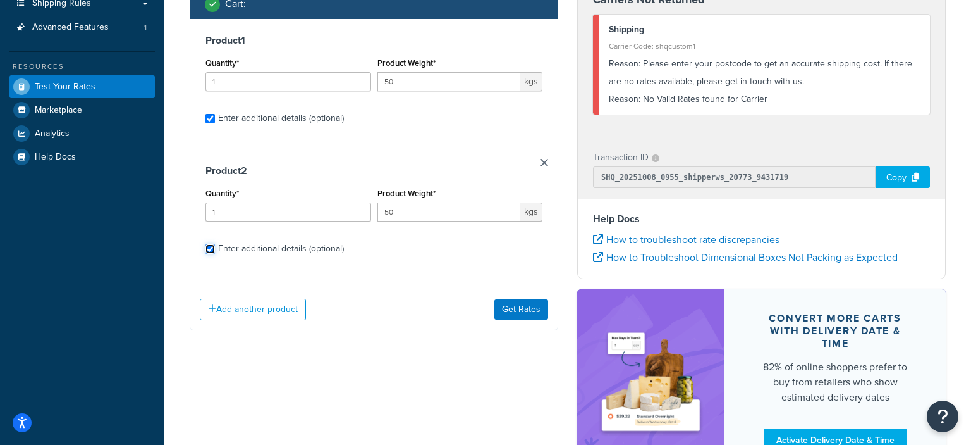
checkbox input "true"
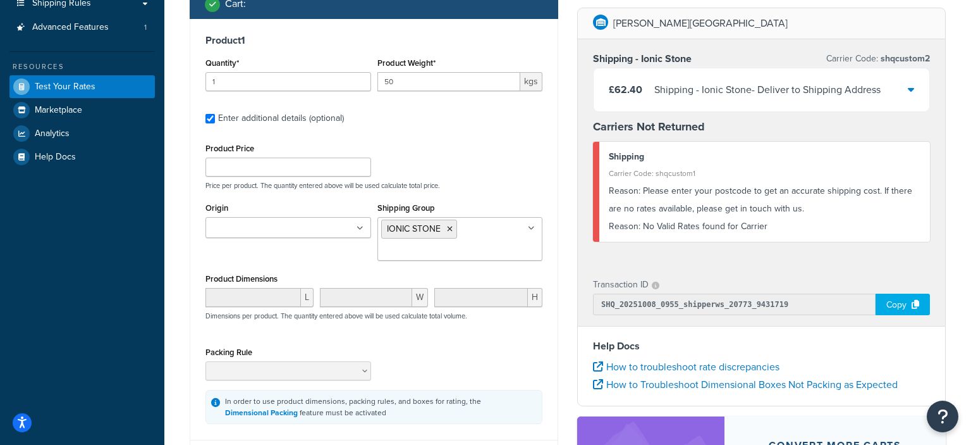
checkbox input "true"
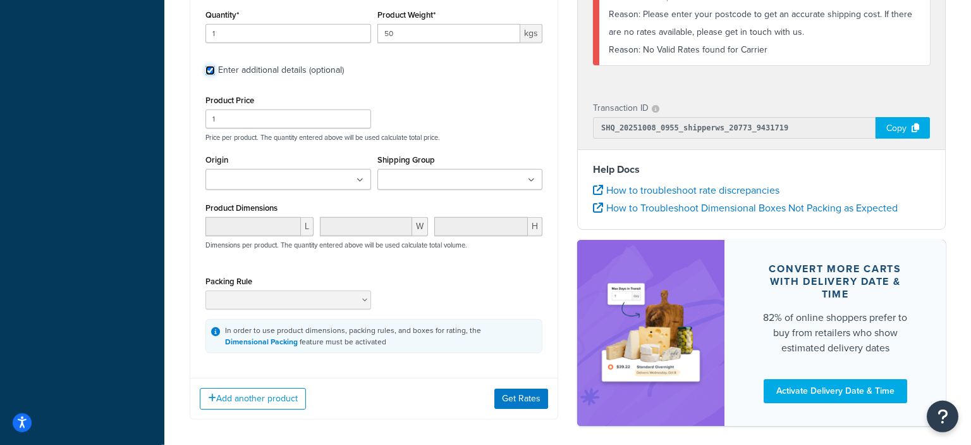
scroll to position [726, 0]
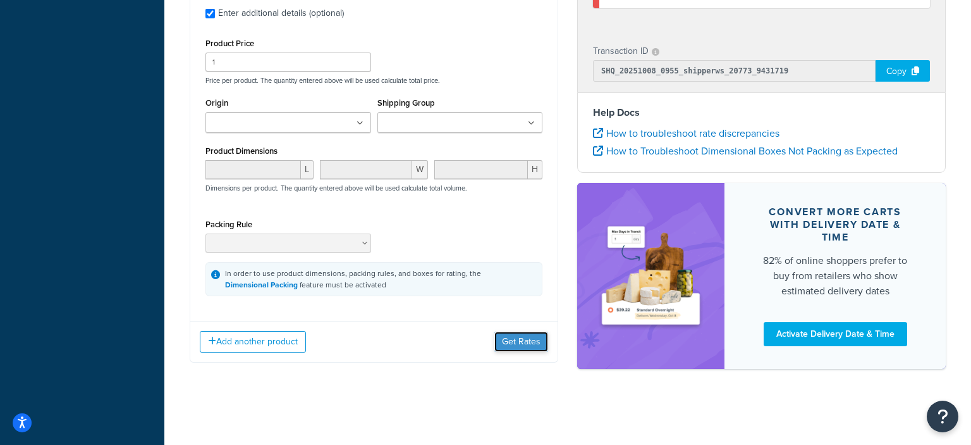
click at [522, 350] on button "Get Rates" at bounding box center [522, 341] width 54 height 20
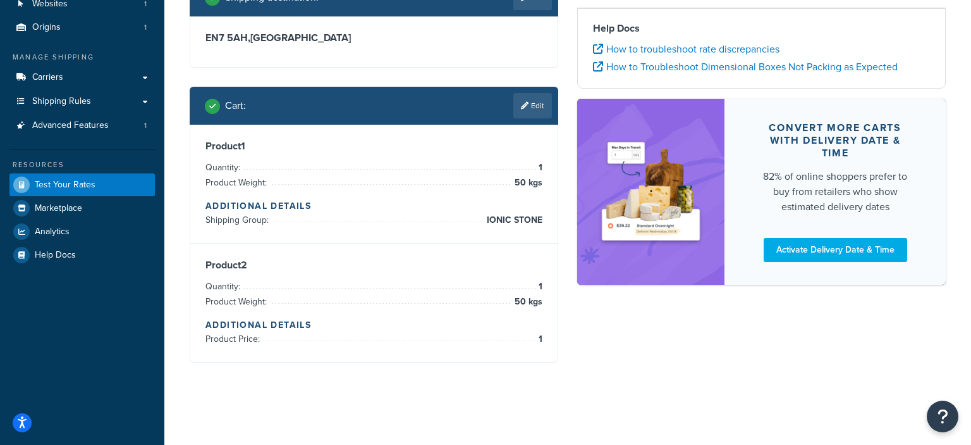
scroll to position [101, 0]
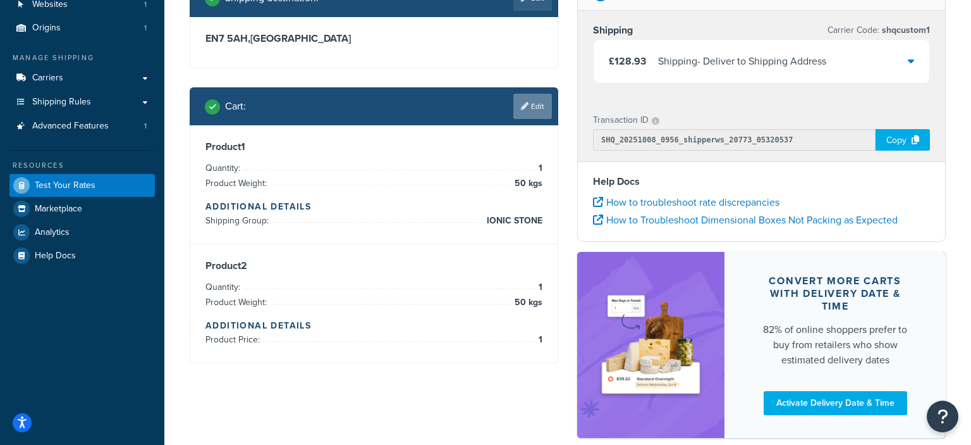
click at [538, 108] on link "Edit" at bounding box center [532, 106] width 39 height 25
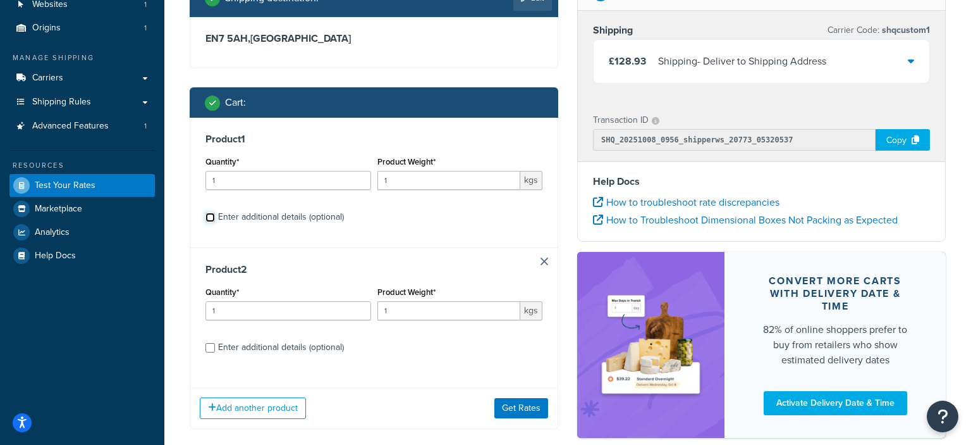
click at [211, 216] on input "Enter additional details (optional)" at bounding box center [210, 216] width 9 height 9
checkbox input "true"
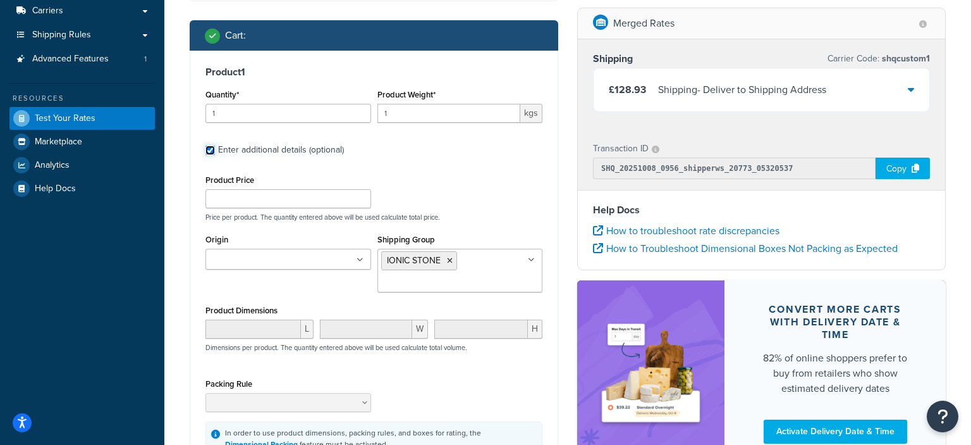
scroll to position [235, 0]
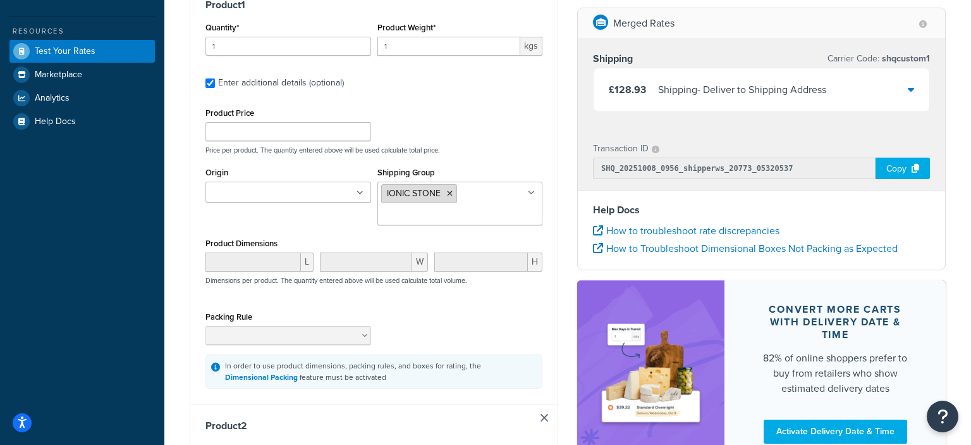
click at [449, 196] on icon at bounding box center [450, 194] width 6 height 8
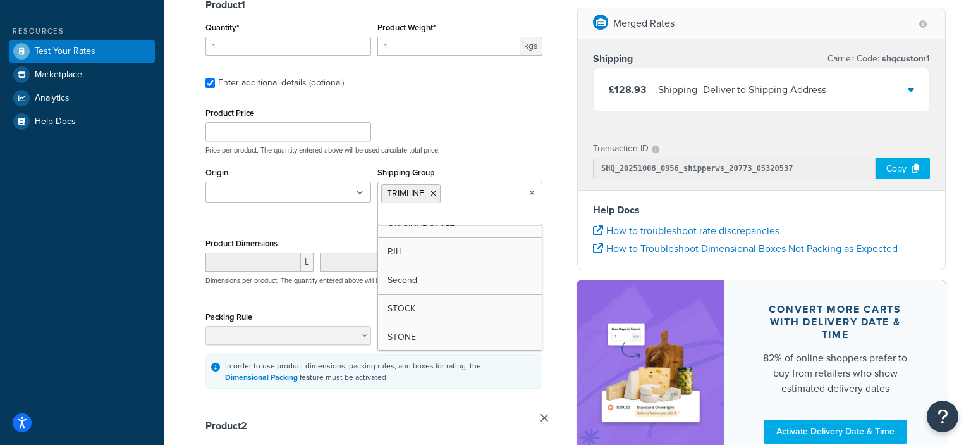
scroll to position [101, 0]
click at [551, 371] on div "Product 1 Quantity* 1 Product Weight* 1 kgs Enter additional details (optional)…" at bounding box center [373, 194] width 367 height 420
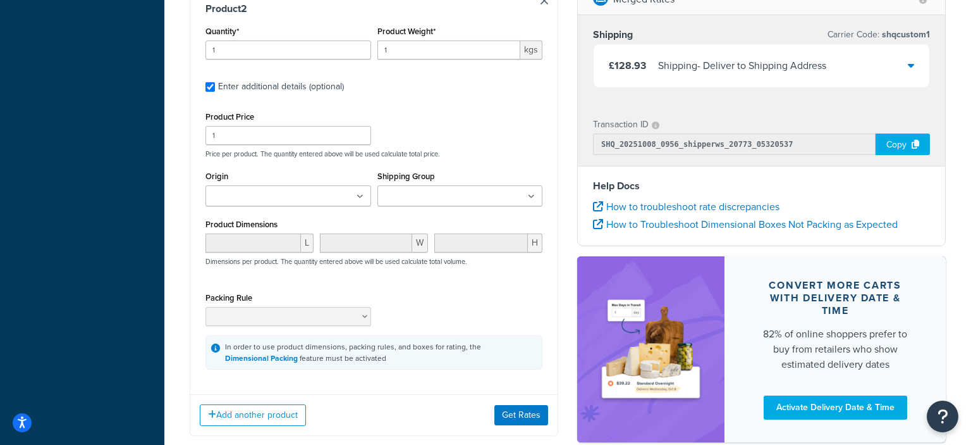
scroll to position [703, 0]
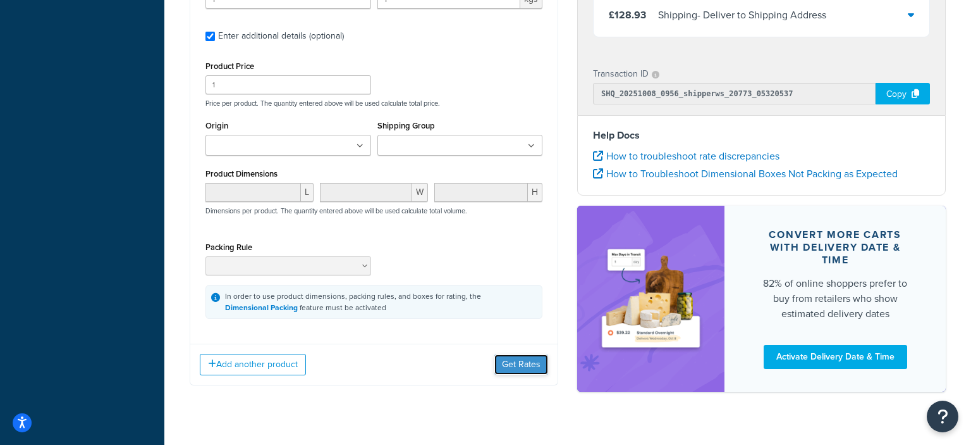
click at [512, 362] on button "Get Rates" at bounding box center [522, 364] width 54 height 20
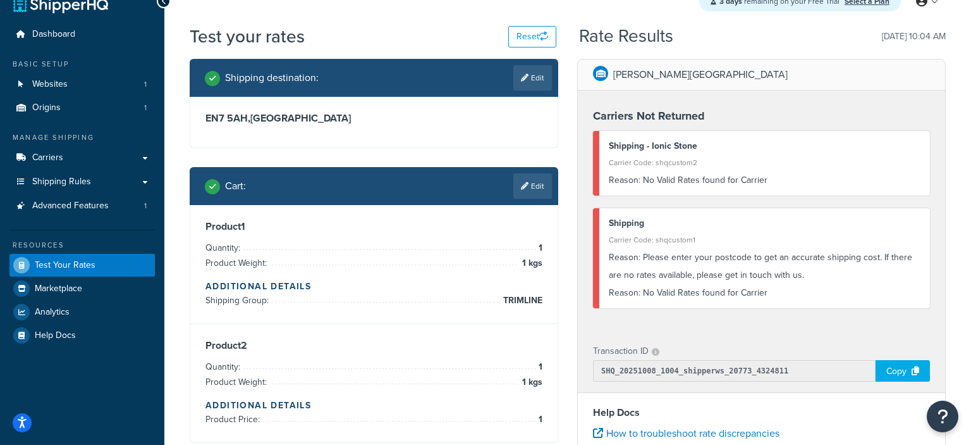
scroll to position [0, 0]
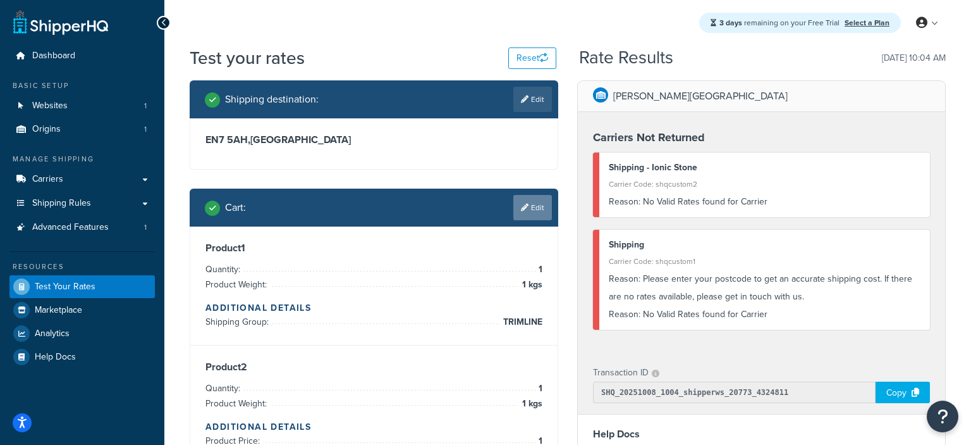
click at [543, 205] on link "Edit" at bounding box center [532, 207] width 39 height 25
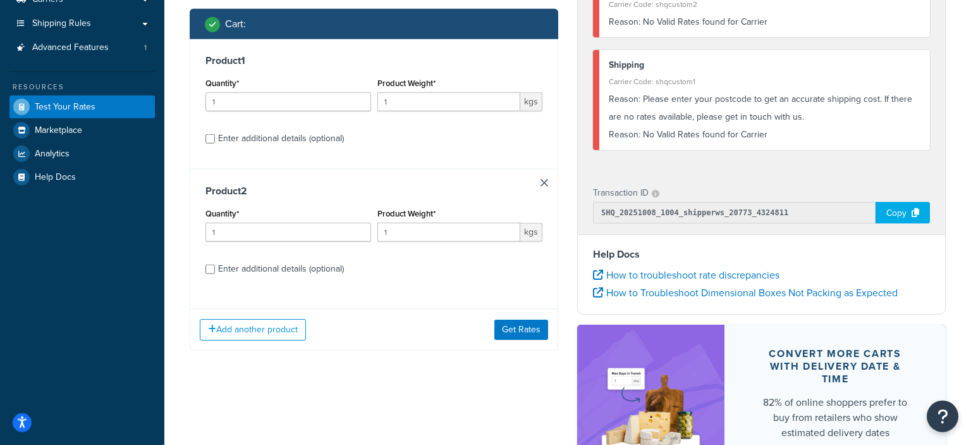
scroll to position [200, 0]
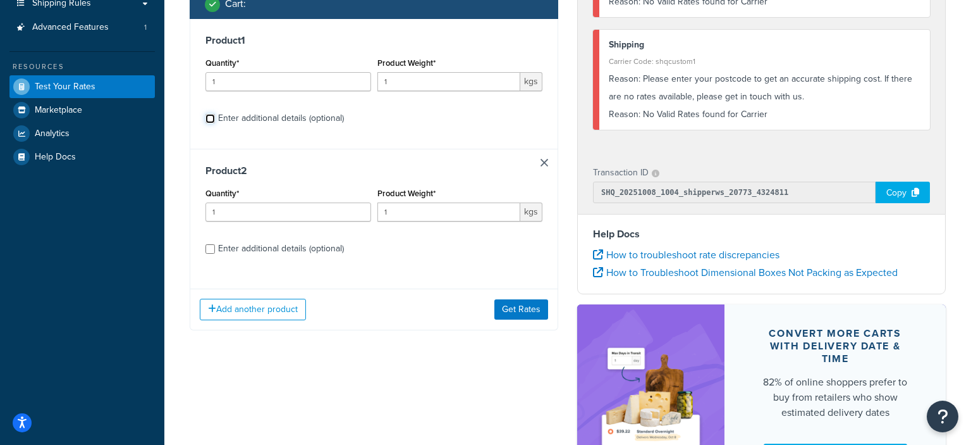
click at [209, 120] on input "Enter additional details (optional)" at bounding box center [210, 118] width 9 height 9
checkbox input "true"
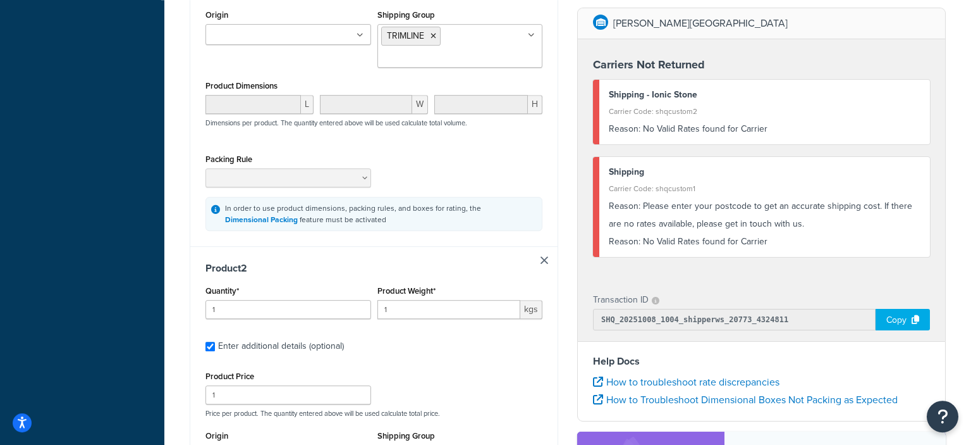
scroll to position [400, 0]
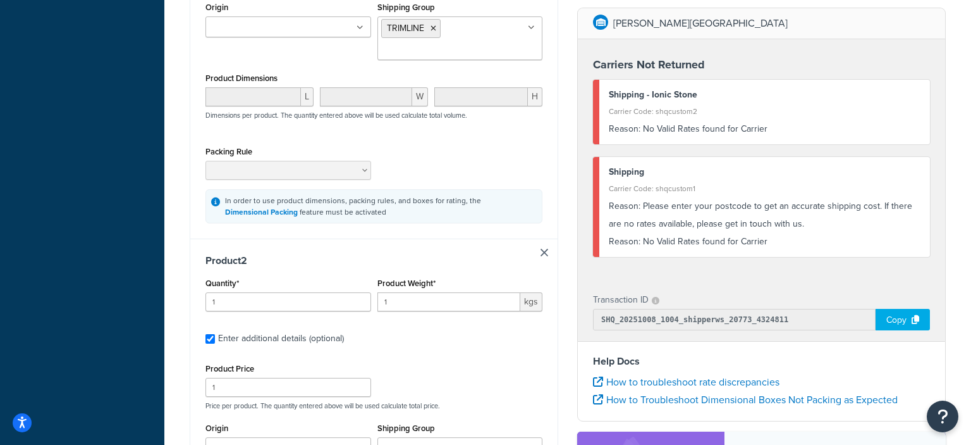
click at [546, 252] on link at bounding box center [545, 253] width 8 height 8
checkbox input "false"
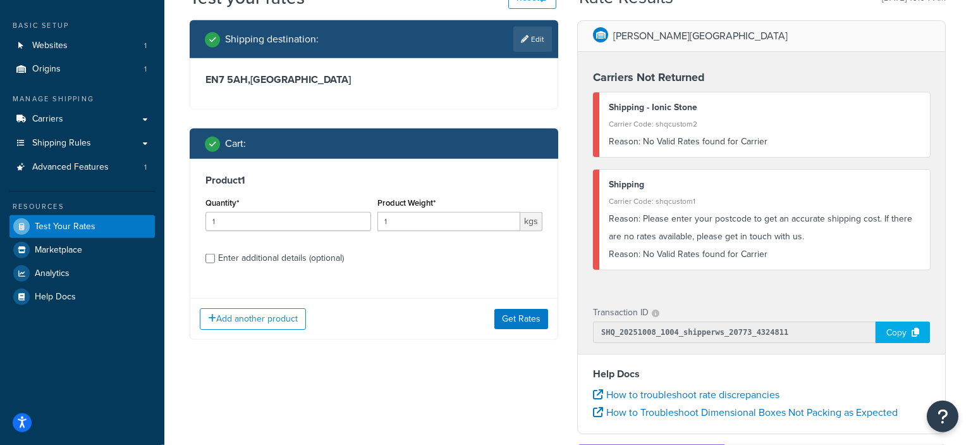
scroll to position [53, 0]
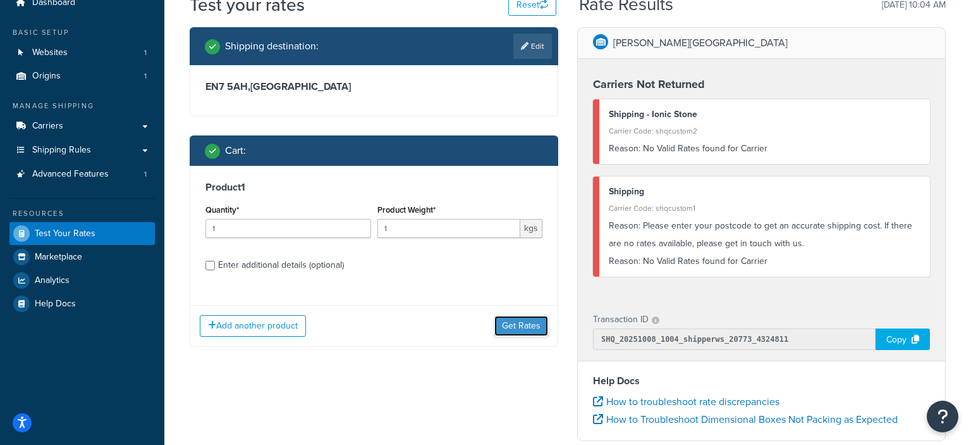
click at [513, 329] on button "Get Rates" at bounding box center [522, 326] width 54 height 20
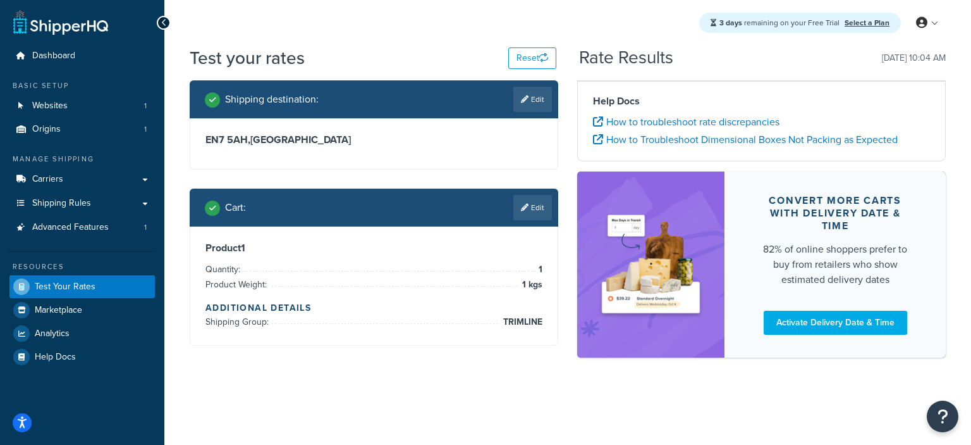
scroll to position [0, 0]
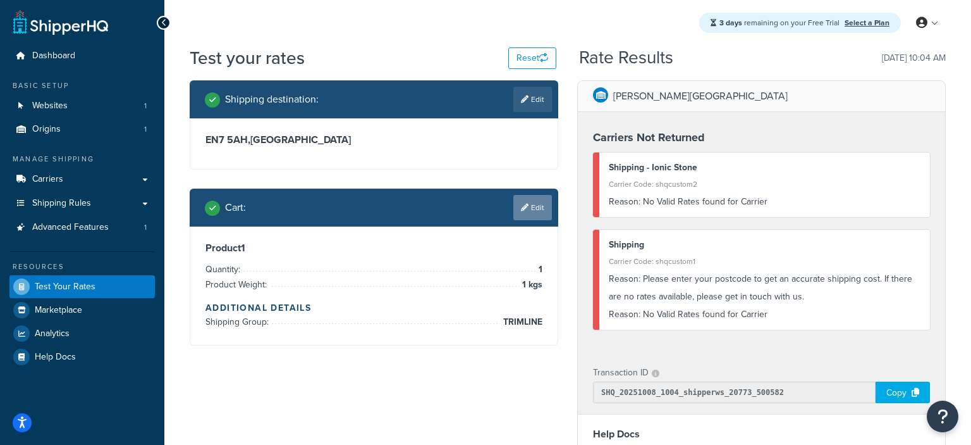
click at [536, 207] on link "Edit" at bounding box center [532, 207] width 39 height 25
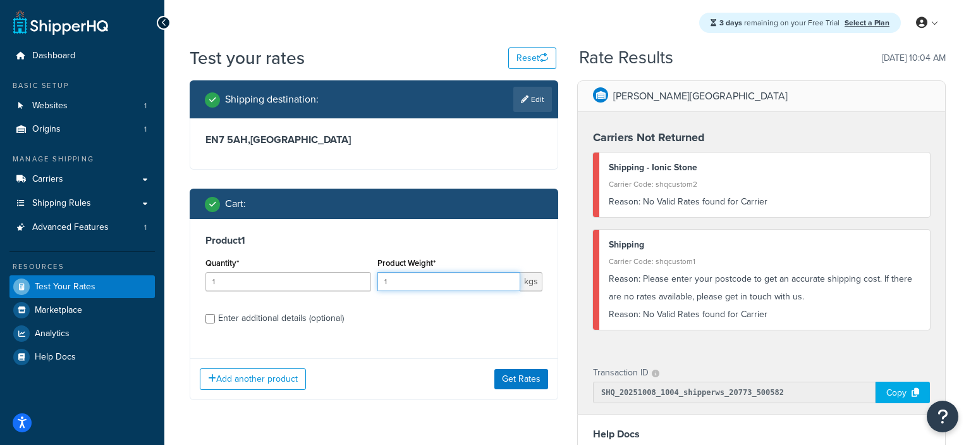
drag, startPoint x: 390, startPoint y: 286, endPoint x: 382, endPoint y: 288, distance: 8.4
click at [382, 288] on input "1" at bounding box center [450, 281] width 144 height 19
type input "3"
type input "50"
click at [527, 374] on button "Get Rates" at bounding box center [522, 379] width 54 height 20
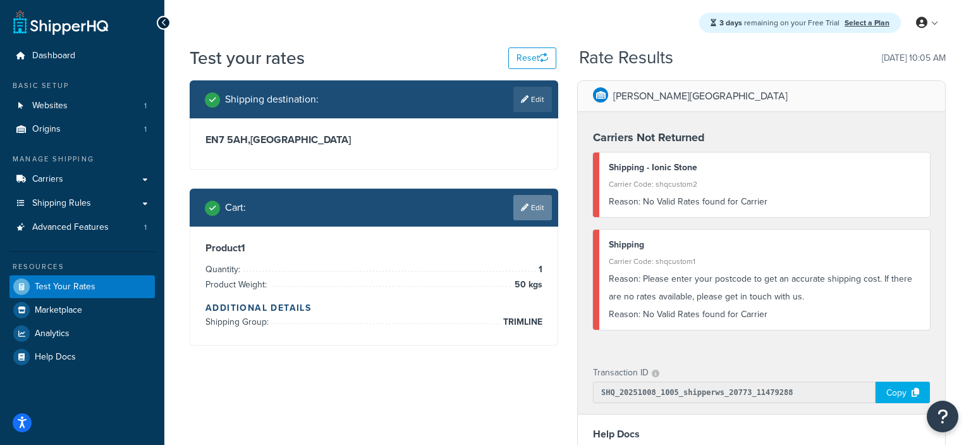
click at [530, 203] on link "Edit" at bounding box center [532, 207] width 39 height 25
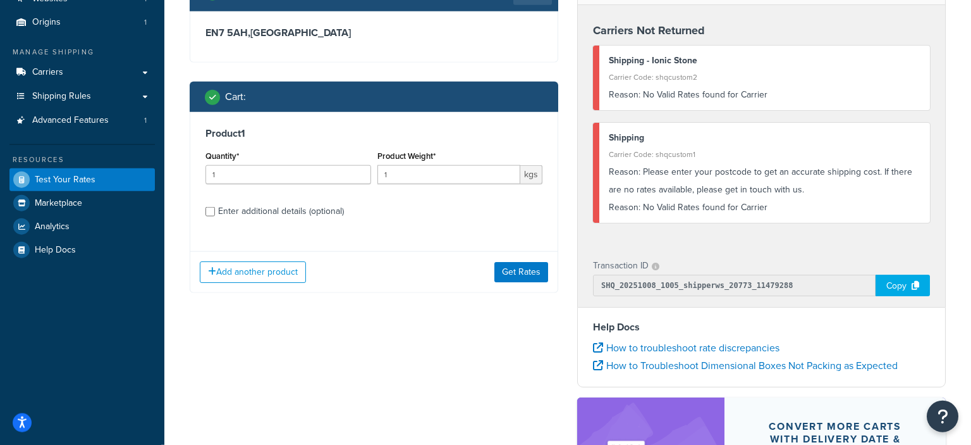
scroll to position [133, 0]
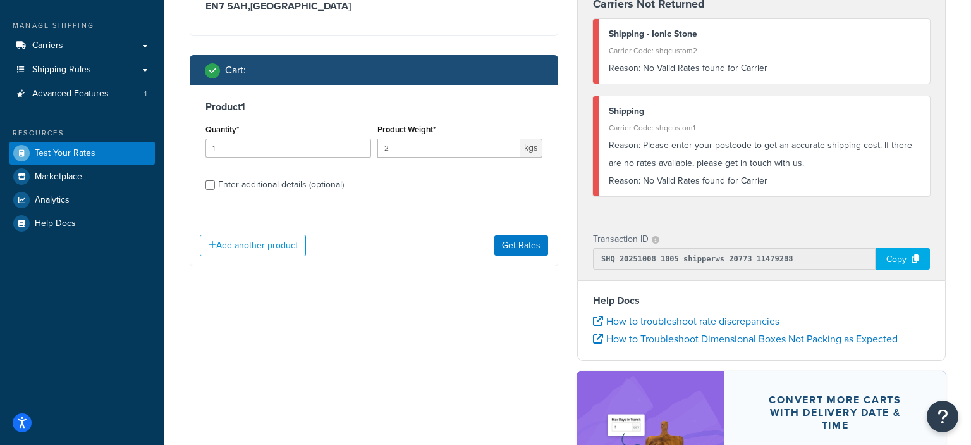
type input "2"
click at [507, 146] on input "2" at bounding box center [450, 147] width 144 height 19
click at [530, 246] on button "Get Rates" at bounding box center [522, 245] width 54 height 20
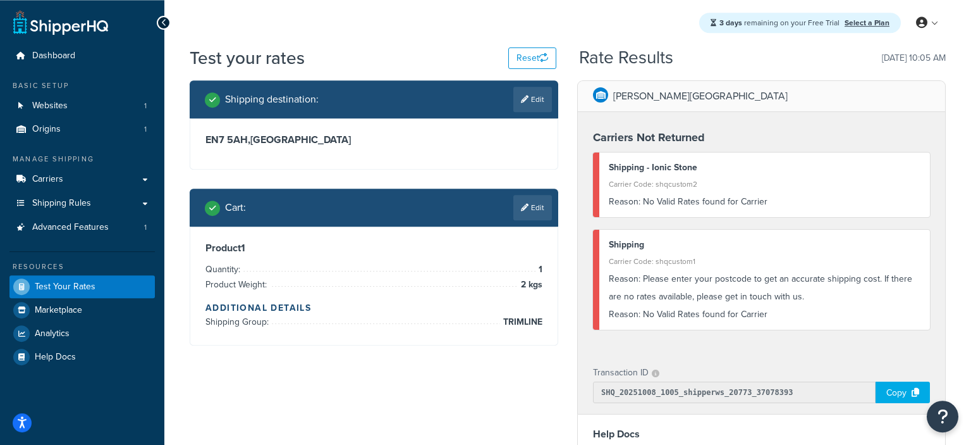
scroll to position [0, 0]
click at [538, 207] on link "Edit" at bounding box center [532, 207] width 39 height 25
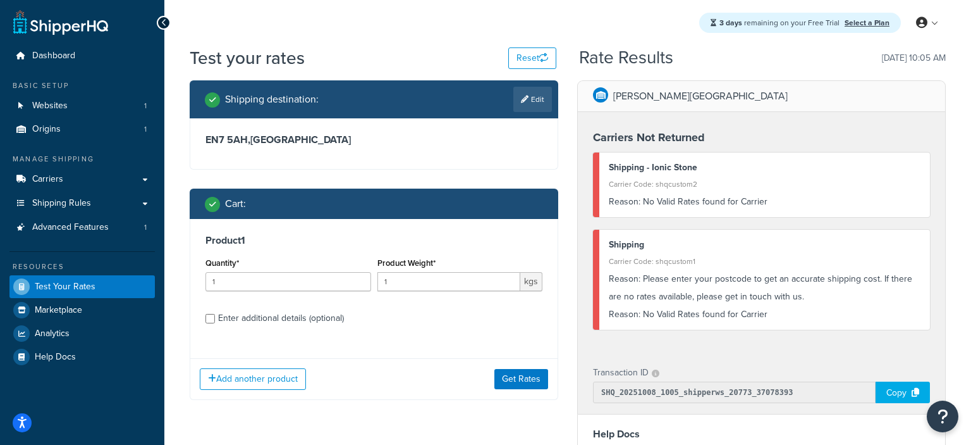
click at [538, 207] on div "Cart :" at bounding box center [378, 204] width 347 height 18
click at [532, 101] on link "Edit" at bounding box center [532, 99] width 39 height 25
select select "GB"
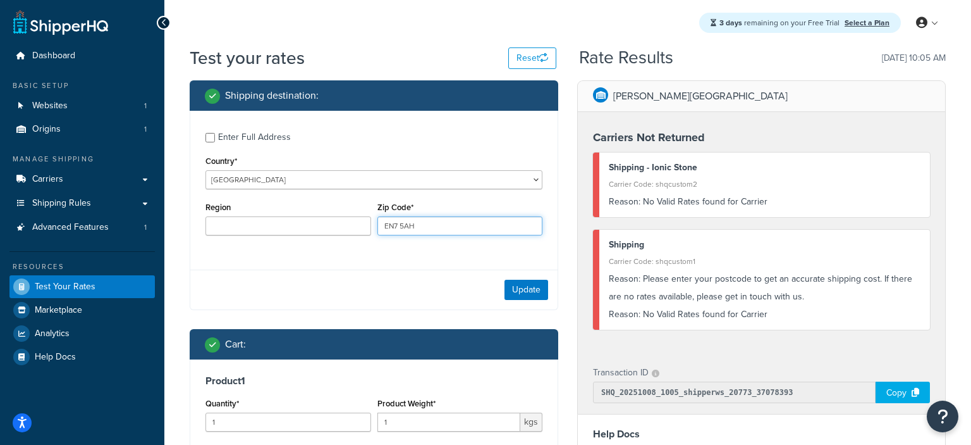
drag, startPoint x: 422, startPoint y: 226, endPoint x: 375, endPoint y: 231, distance: 47.1
click at [378, 231] on input "EN7 5AH" at bounding box center [461, 225] width 166 height 19
click at [414, 228] on input "Zip Code*" at bounding box center [461, 225] width 166 height 19
type input "Mk41 9eh"
click at [526, 290] on button "Update" at bounding box center [527, 290] width 44 height 20
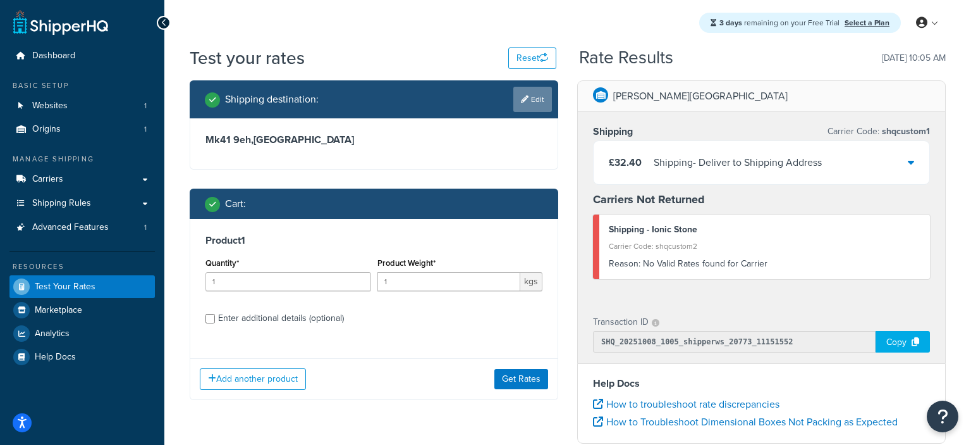
click at [525, 97] on icon at bounding box center [525, 99] width 8 height 8
select select "GB"
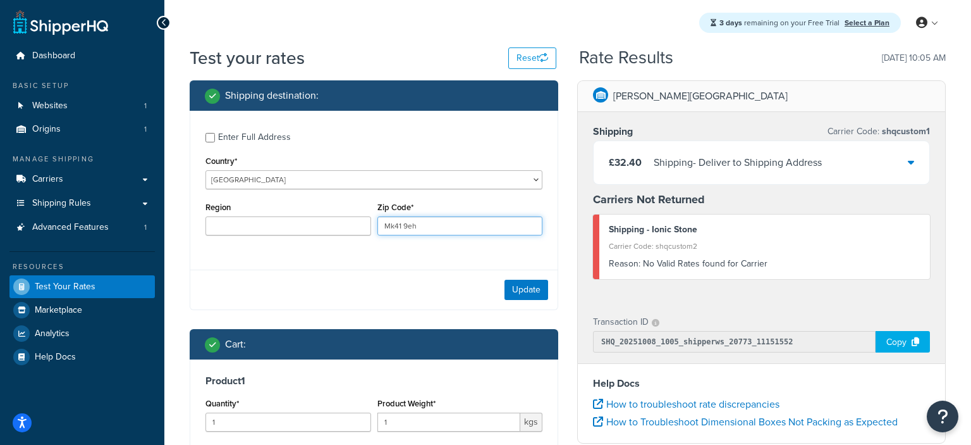
drag, startPoint x: 426, startPoint y: 230, endPoint x: 375, endPoint y: 235, distance: 51.5
click at [378, 235] on input "Mk41 9eh" at bounding box center [461, 225] width 166 height 19
paste input "EN7 5AH"
type input "EN7 5AH"
click at [532, 290] on button "Update" at bounding box center [527, 290] width 44 height 20
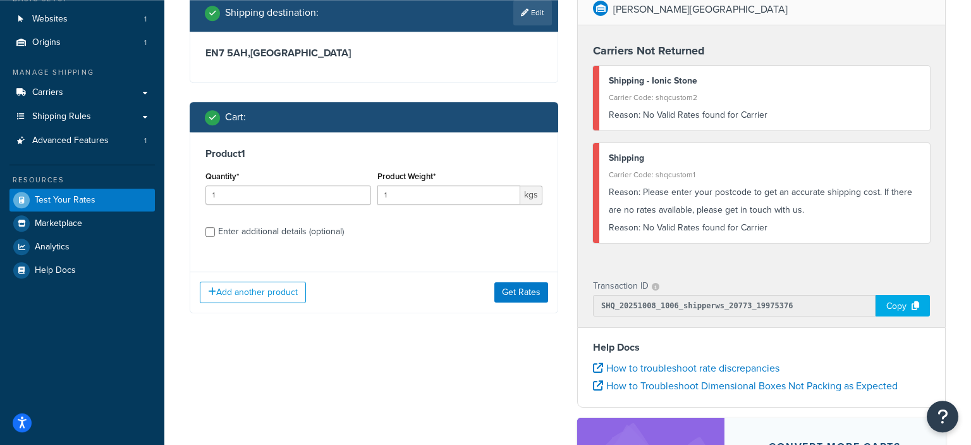
scroll to position [66, 0]
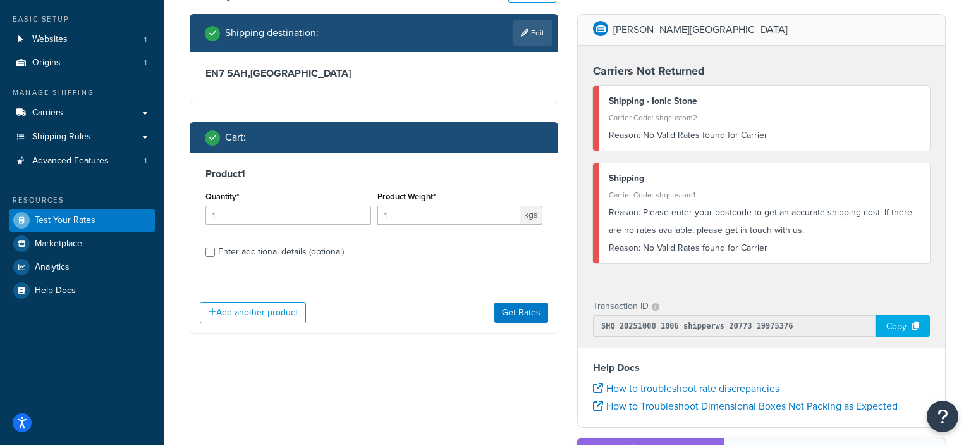
click at [521, 35] on icon at bounding box center [525, 33] width 8 height 8
select select "GB"
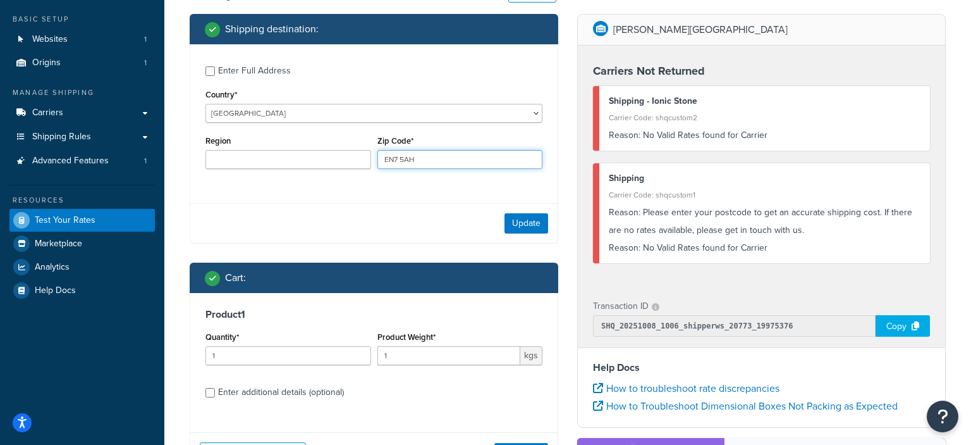
drag, startPoint x: 427, startPoint y: 160, endPoint x: 376, endPoint y: 163, distance: 51.3
click at [378, 163] on input "EN7 5AH" at bounding box center [461, 159] width 166 height 19
paste input "AB22 8AB"
type input "AB22 8AB"
click at [522, 219] on button "Update" at bounding box center [527, 223] width 44 height 20
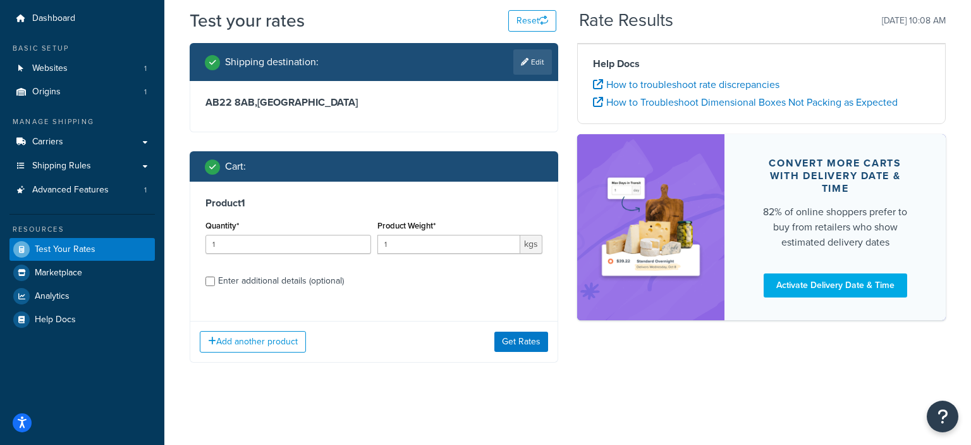
scroll to position [37, 0]
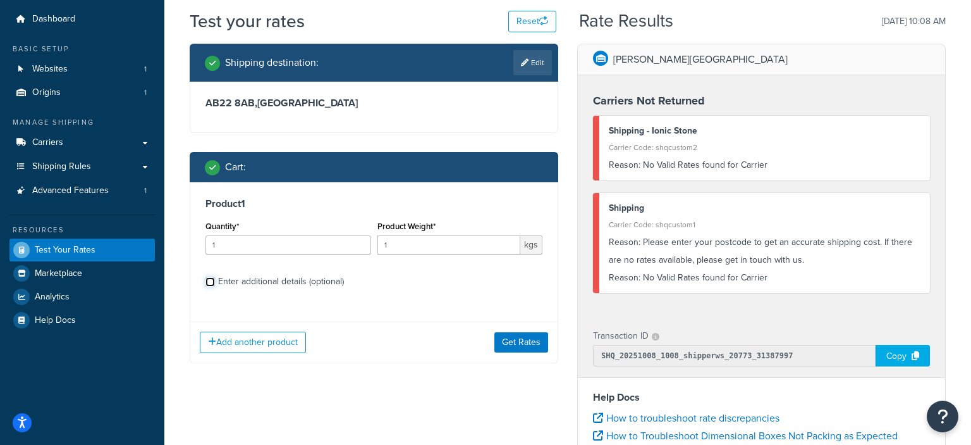
click at [212, 282] on input "Enter additional details (optional)" at bounding box center [210, 281] width 9 height 9
checkbox input "true"
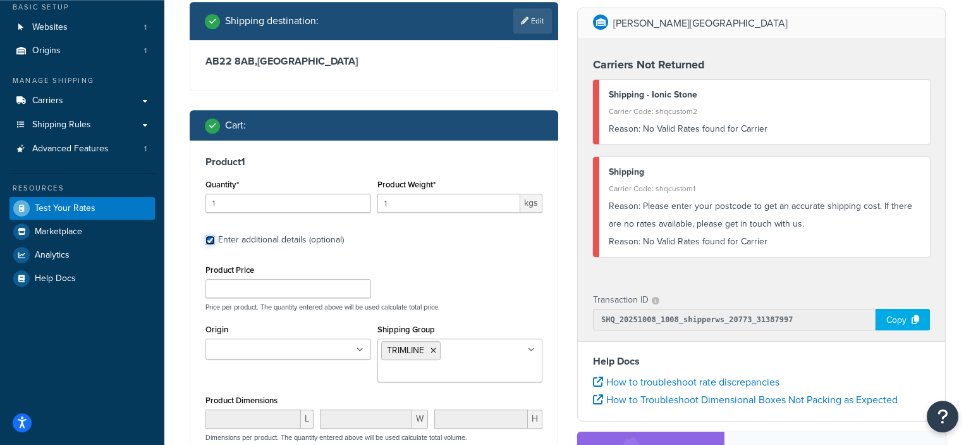
scroll to position [104, 0]
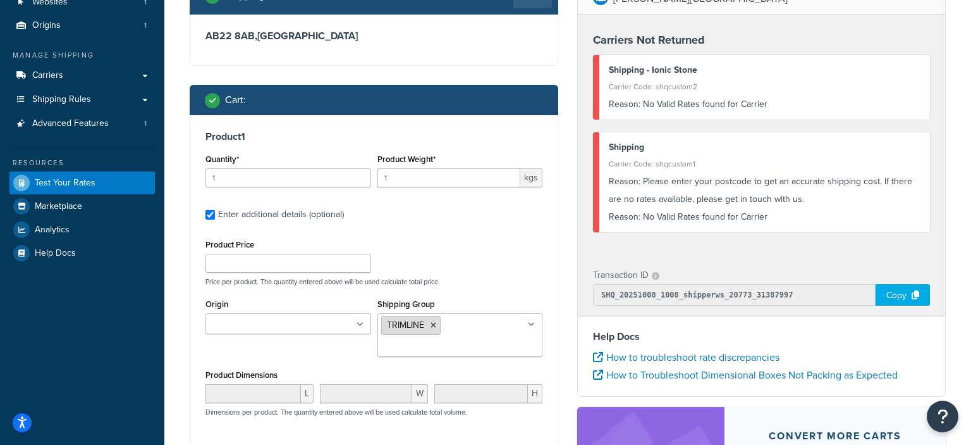
click at [436, 325] on icon at bounding box center [434, 325] width 6 height 8
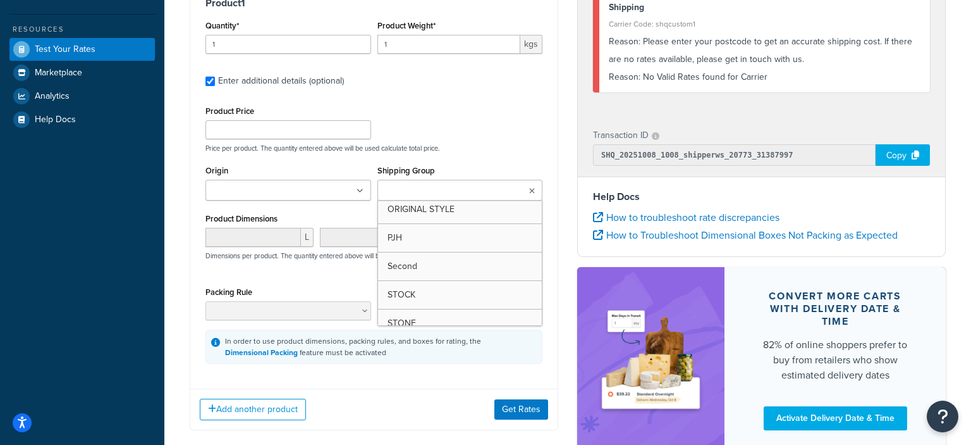
scroll to position [101, 0]
drag, startPoint x: 421, startPoint y: 393, endPoint x: 463, endPoint y: 401, distance: 43.0
click at [421, 393] on div "Add another product Get Rates" at bounding box center [373, 408] width 367 height 41
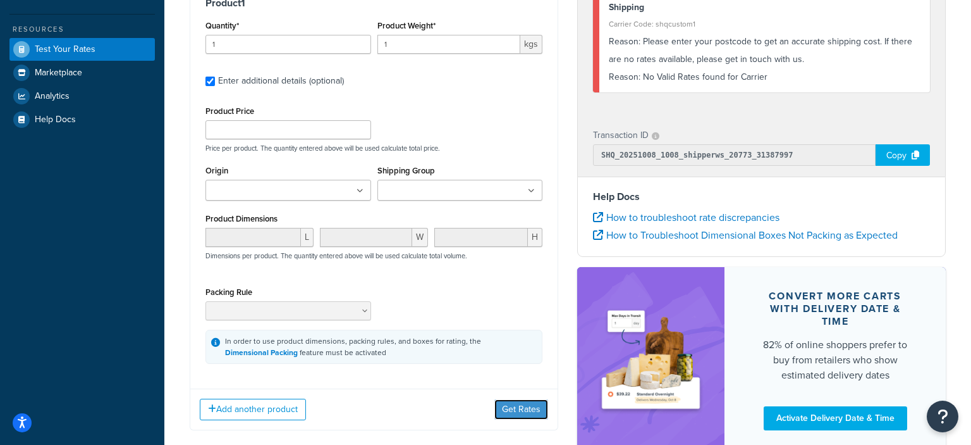
click at [511, 411] on button "Get Rates" at bounding box center [522, 409] width 54 height 20
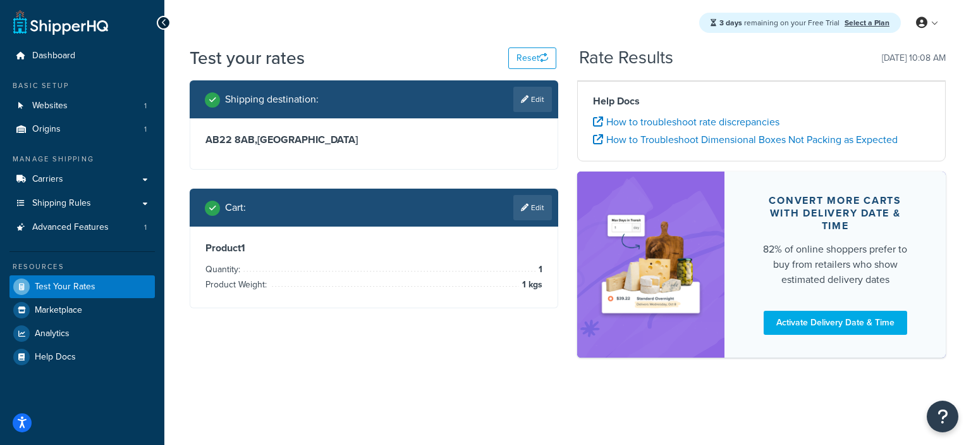
scroll to position [0, 0]
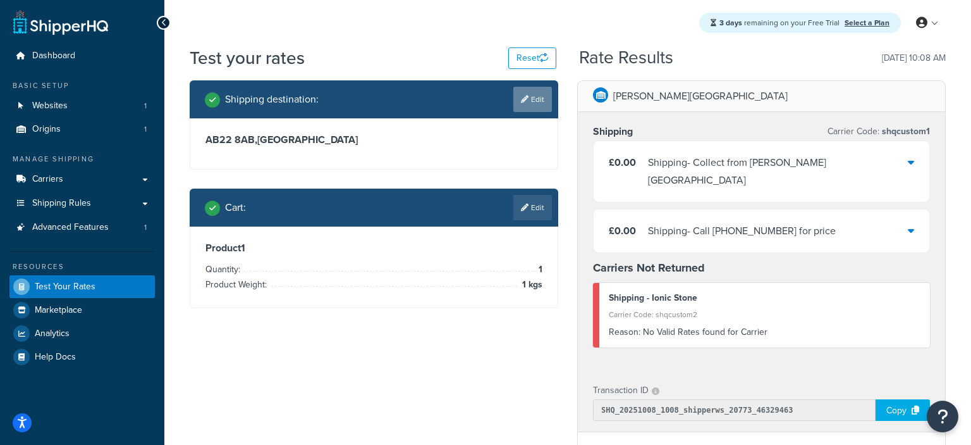
click at [532, 100] on link "Edit" at bounding box center [532, 99] width 39 height 25
select select "GB"
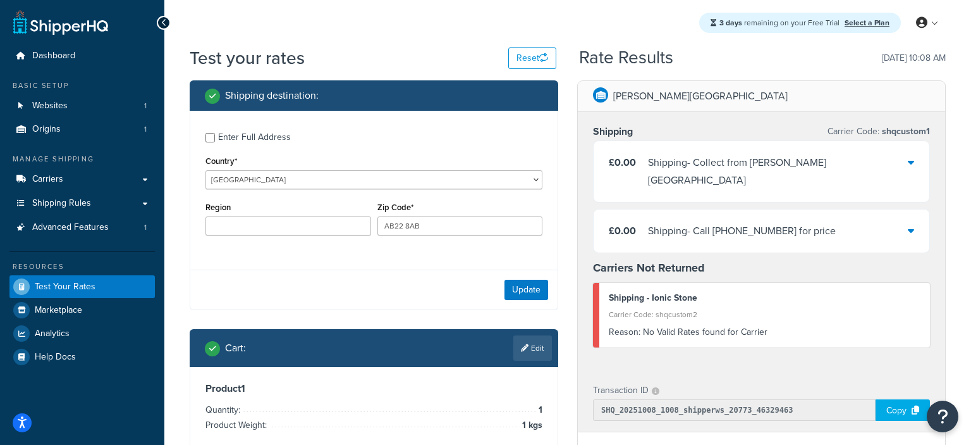
scroll to position [66, 0]
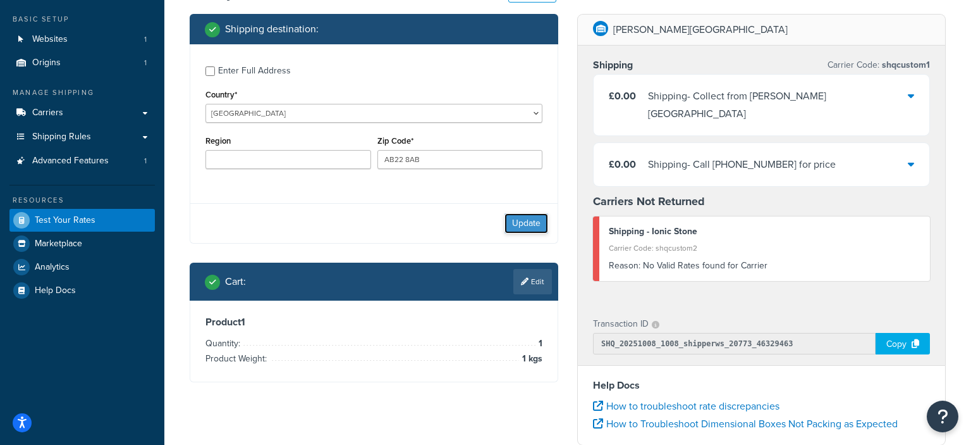
click at [517, 225] on button "Update" at bounding box center [527, 223] width 44 height 20
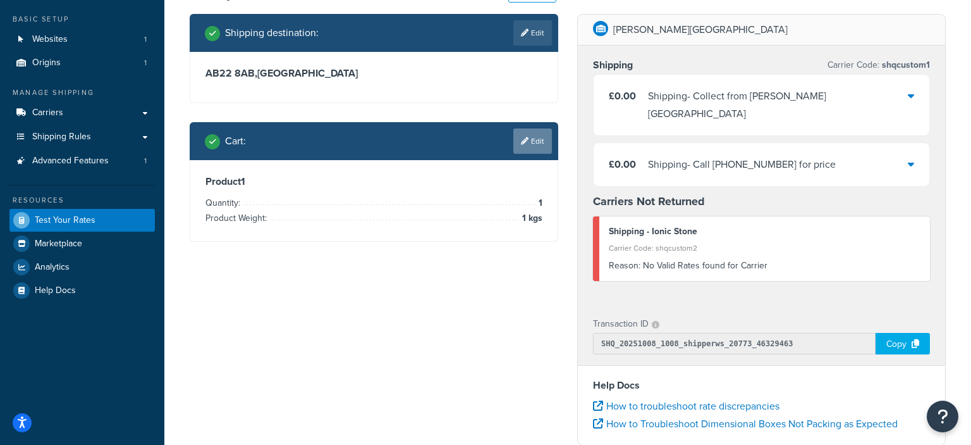
click at [537, 145] on link "Edit" at bounding box center [532, 140] width 39 height 25
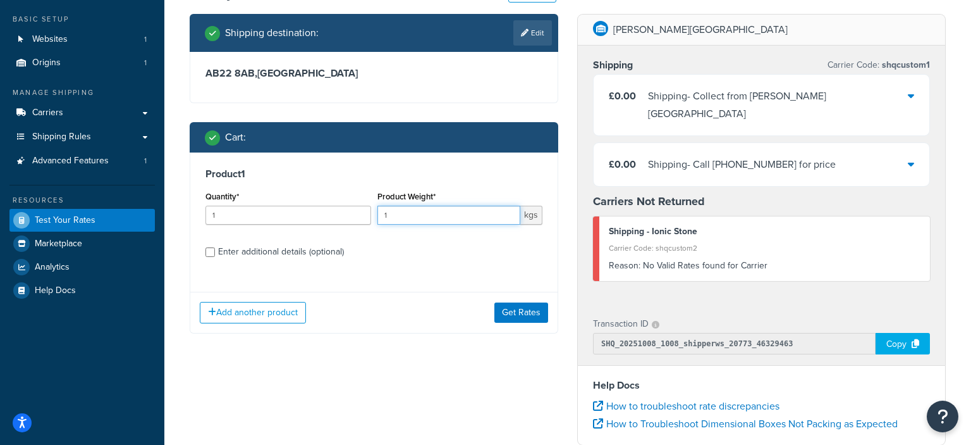
drag, startPoint x: 398, startPoint y: 216, endPoint x: 376, endPoint y: 218, distance: 22.2
click at [378, 218] on input "1" at bounding box center [450, 215] width 144 height 19
type input "50"
click at [520, 311] on button "Get Rates" at bounding box center [522, 312] width 54 height 20
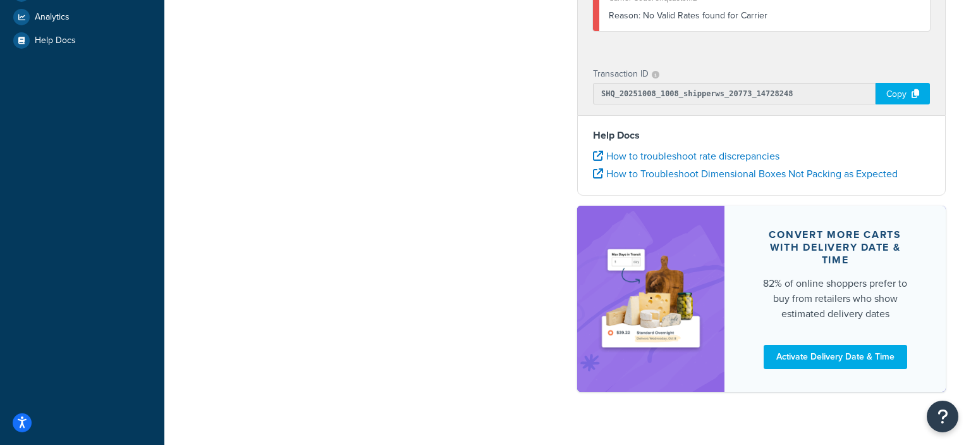
scroll to position [320, 0]
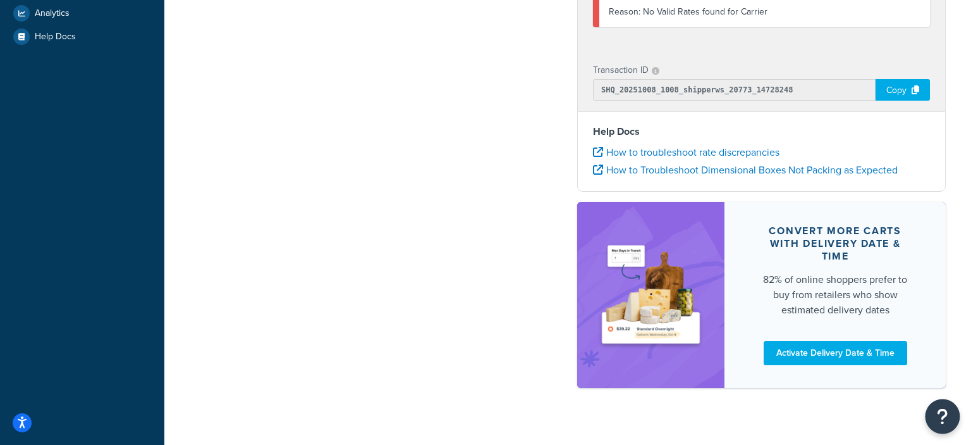
click at [941, 414] on icon "Open Resource Center" at bounding box center [943, 416] width 12 height 18
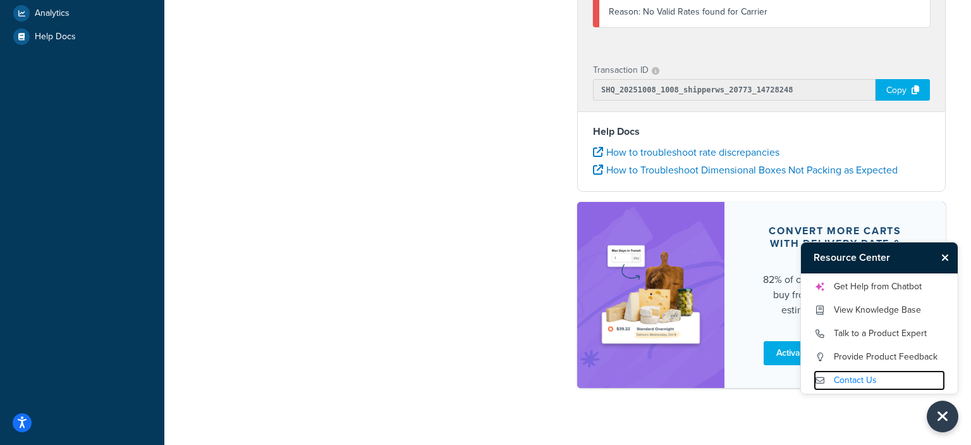
click at [858, 384] on link "Contact Us" at bounding box center [880, 380] width 132 height 20
